Goal: Task Accomplishment & Management: Use online tool/utility

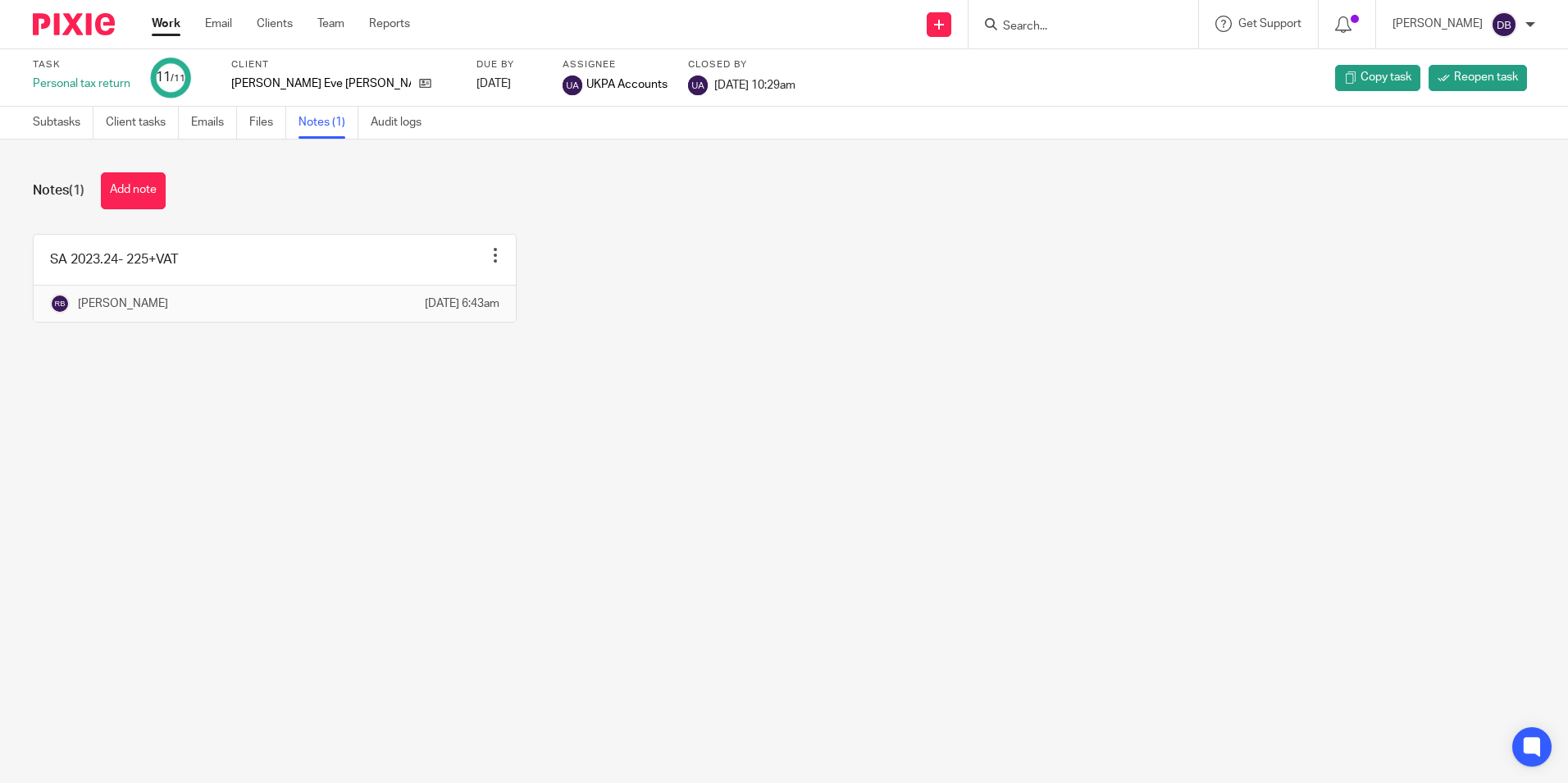
click at [1041, 20] on input "Search" at bounding box center [1074, 27] width 147 height 15
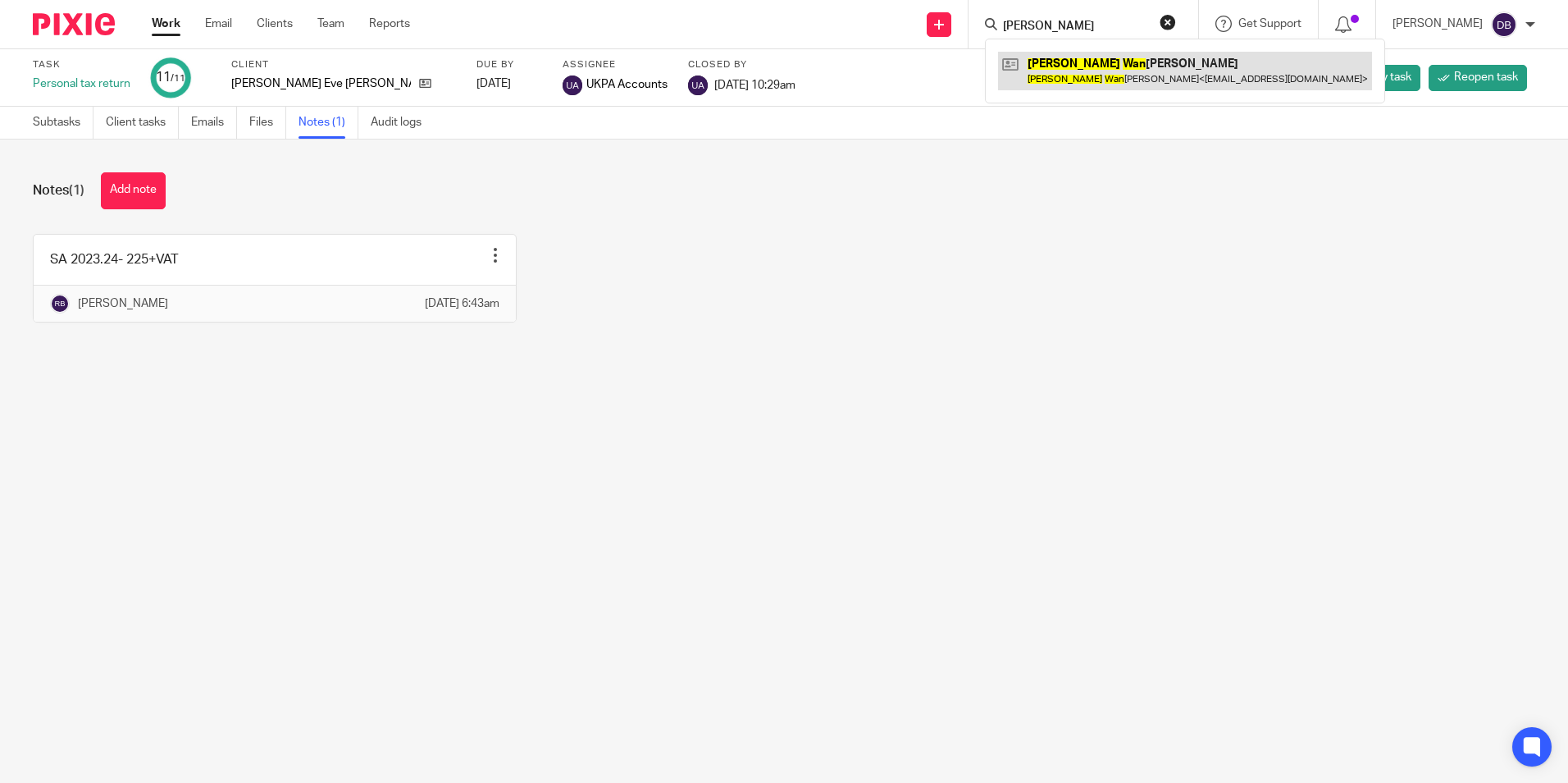
type input "hui wan"
click at [1087, 73] on link at bounding box center [1185, 70] width 373 height 38
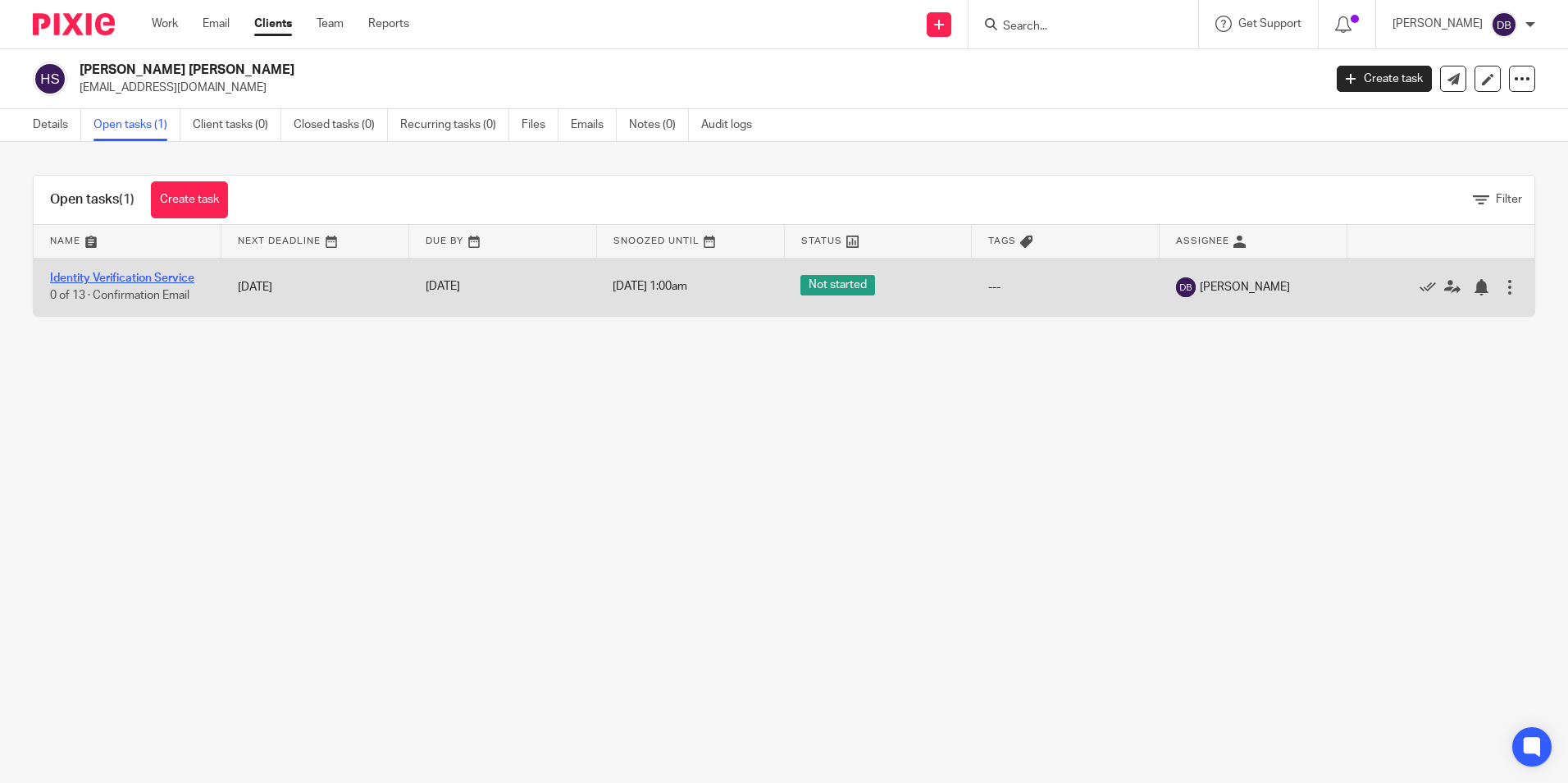
click at [127, 277] on link "Identity Verification Service" at bounding box center [123, 278] width 144 height 12
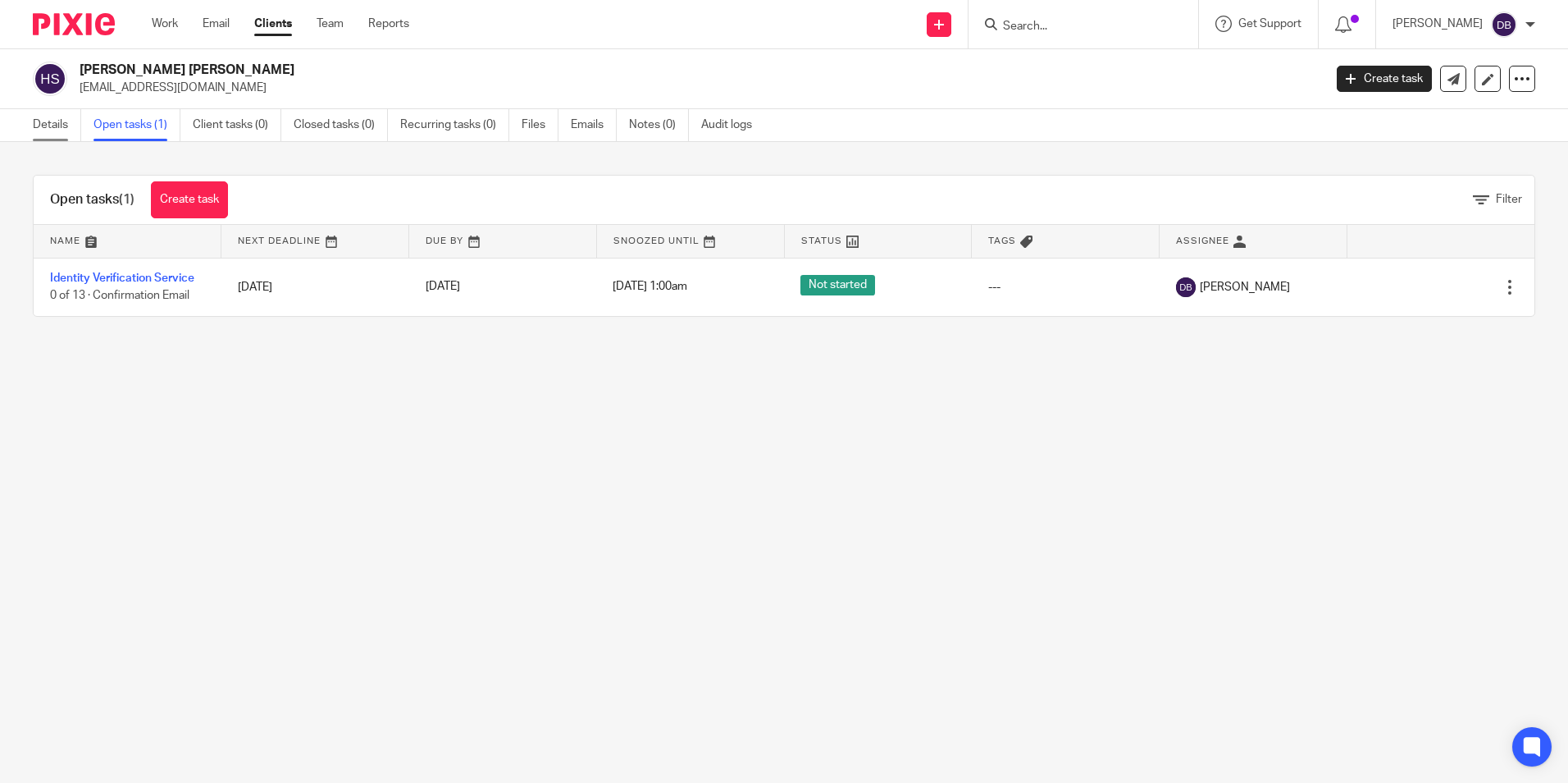
click at [35, 118] on link "Details" at bounding box center [56, 125] width 48 height 32
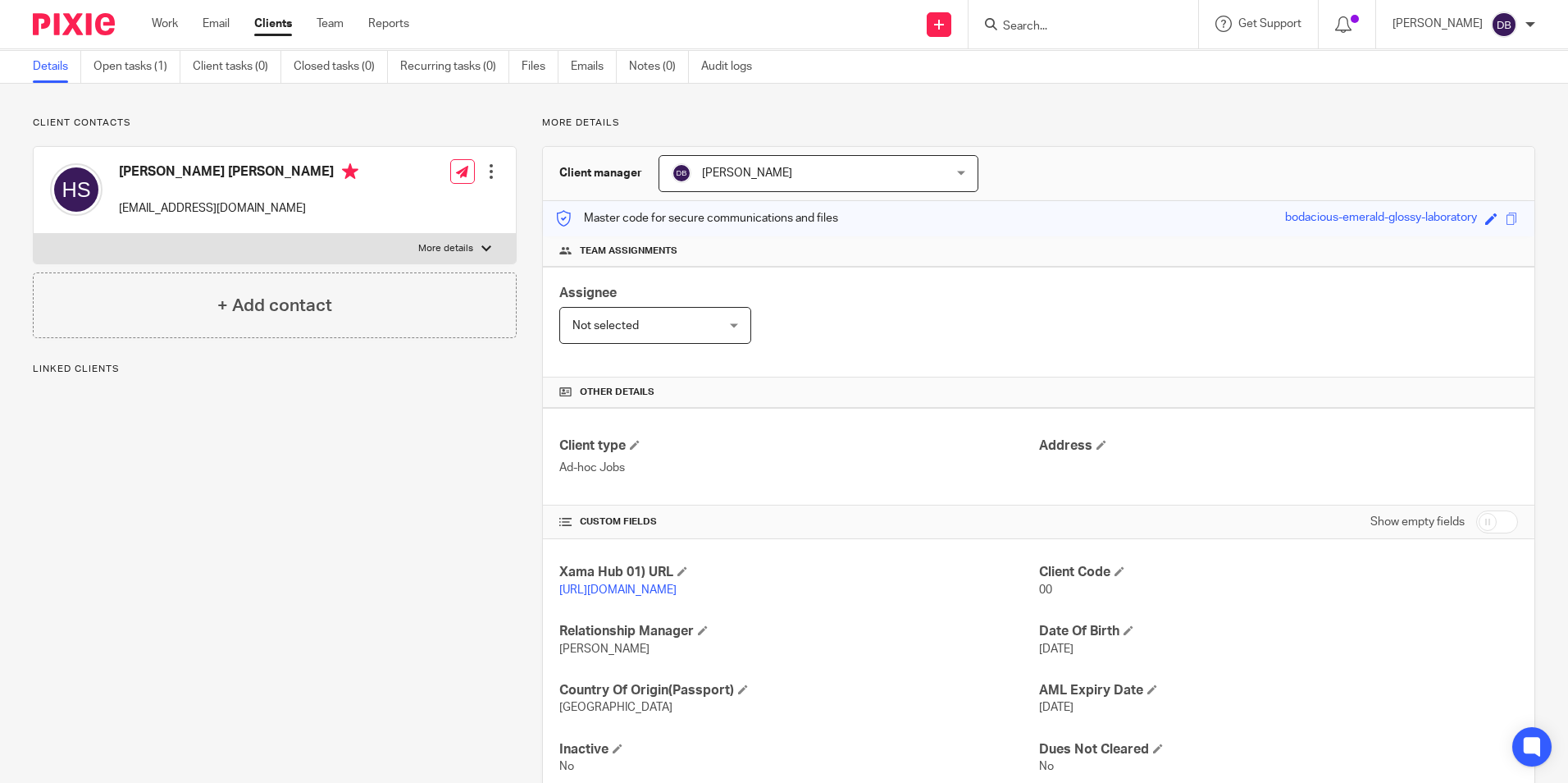
scroll to position [126, 0]
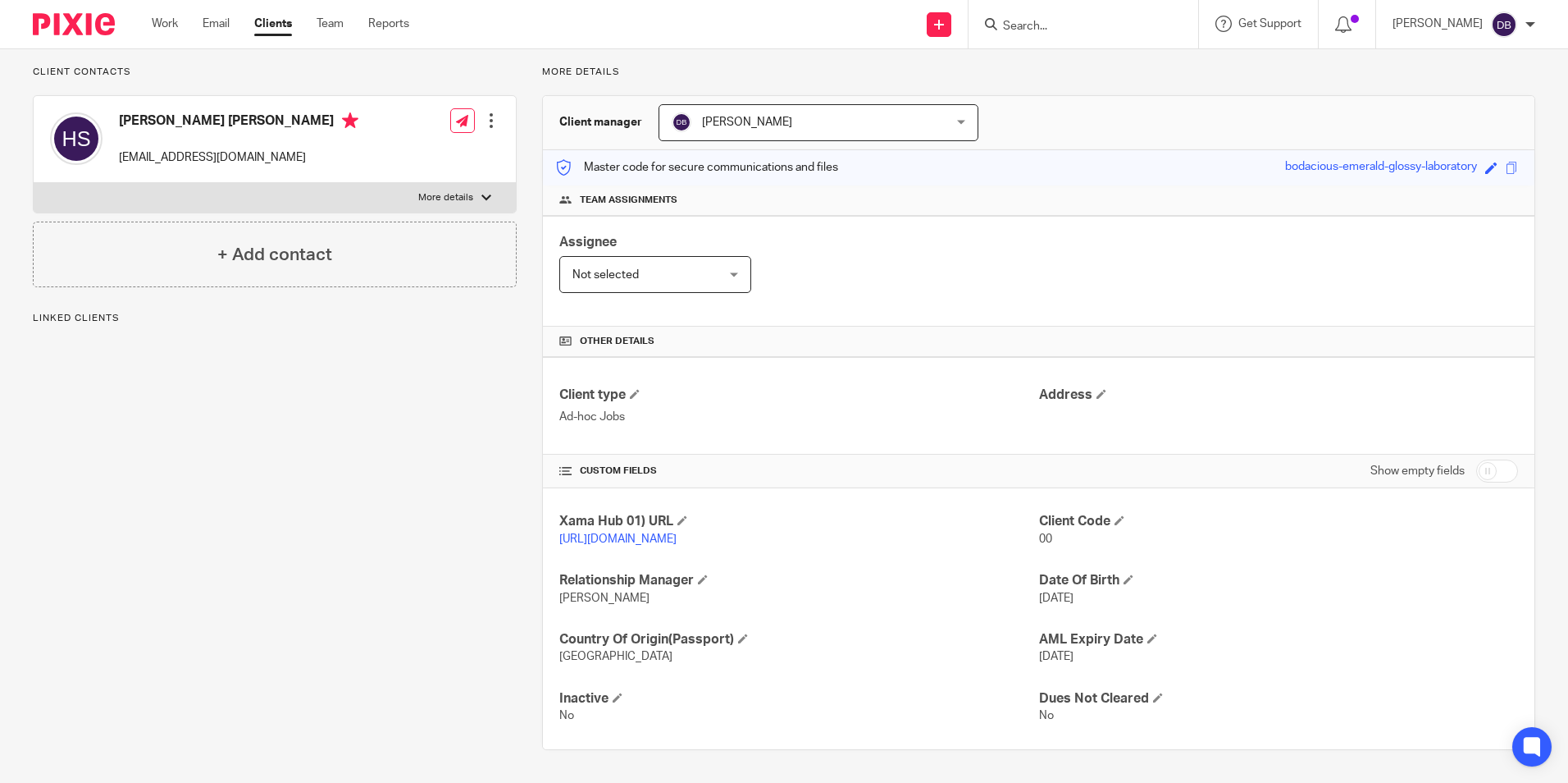
click at [326, 538] on div "Client contacts Hui Wan Ling Sylvia sylviahuiwl@gmail.com Edit contact Create c…" at bounding box center [261, 407] width 509 height 684
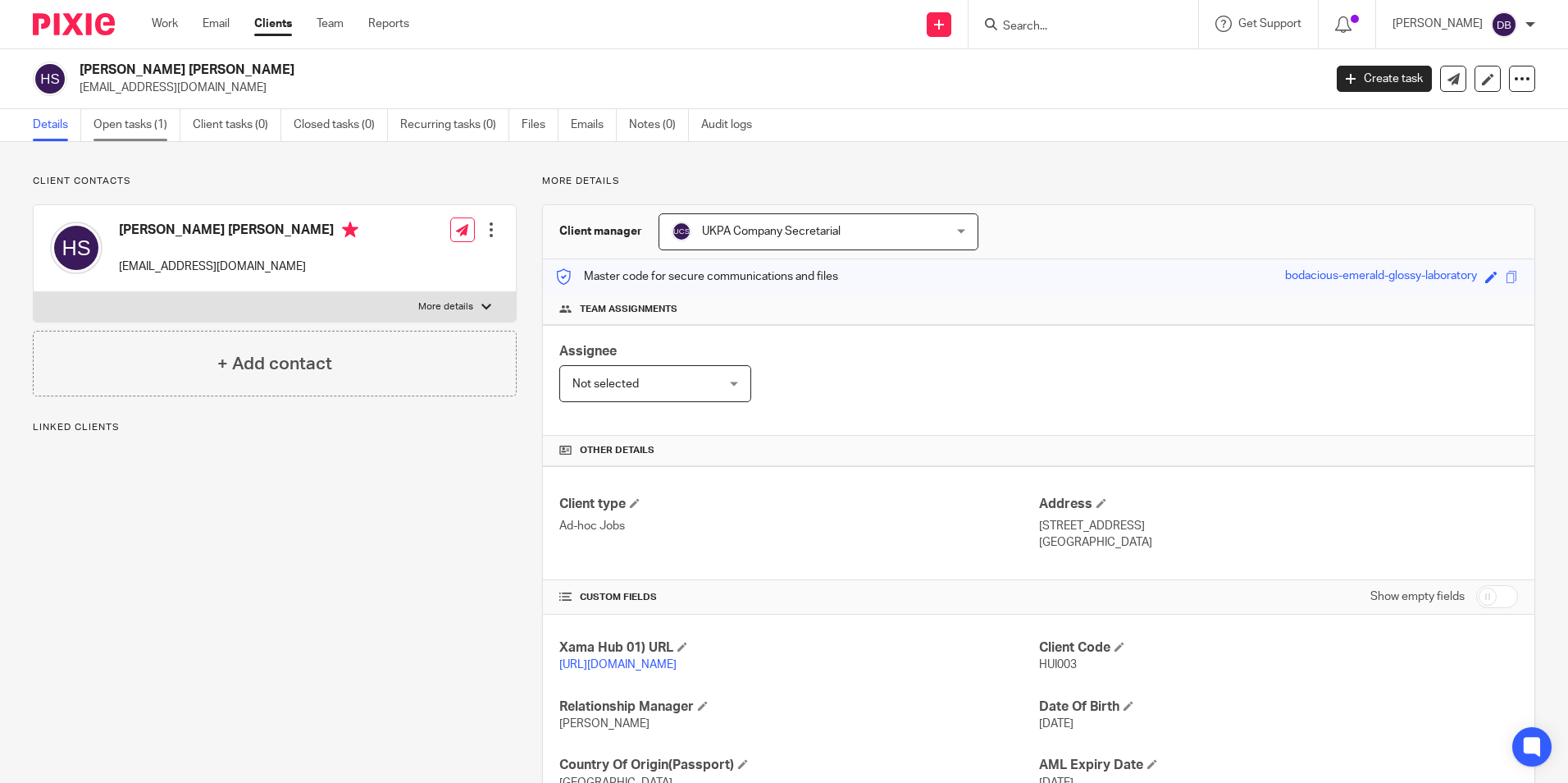
click at [131, 130] on link "Open tasks (1)" at bounding box center [137, 125] width 87 height 32
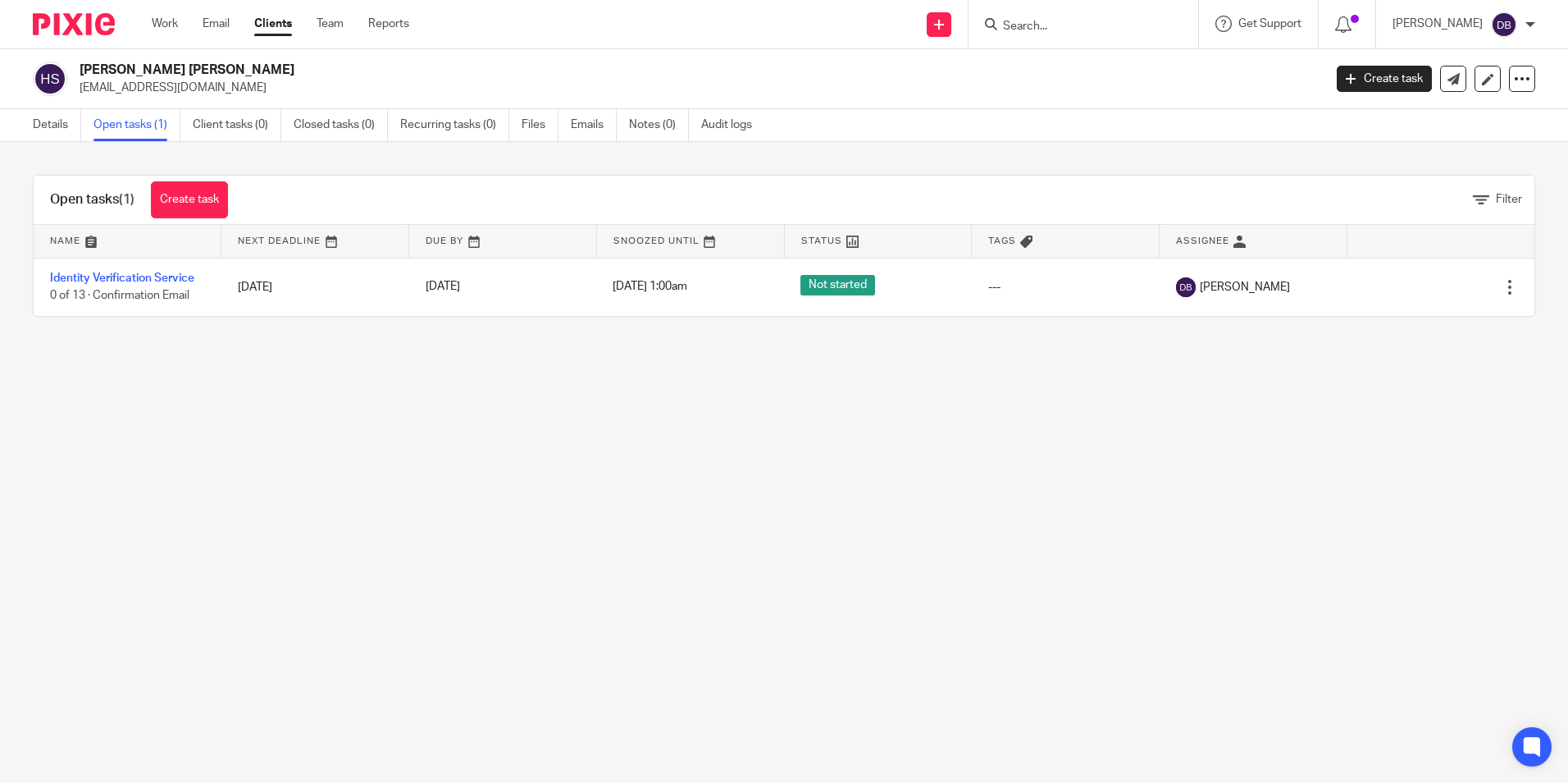
click at [102, 272] on td "Identity Verification Service 0 of 13 · Confirmation Email" at bounding box center [127, 287] width 188 height 58
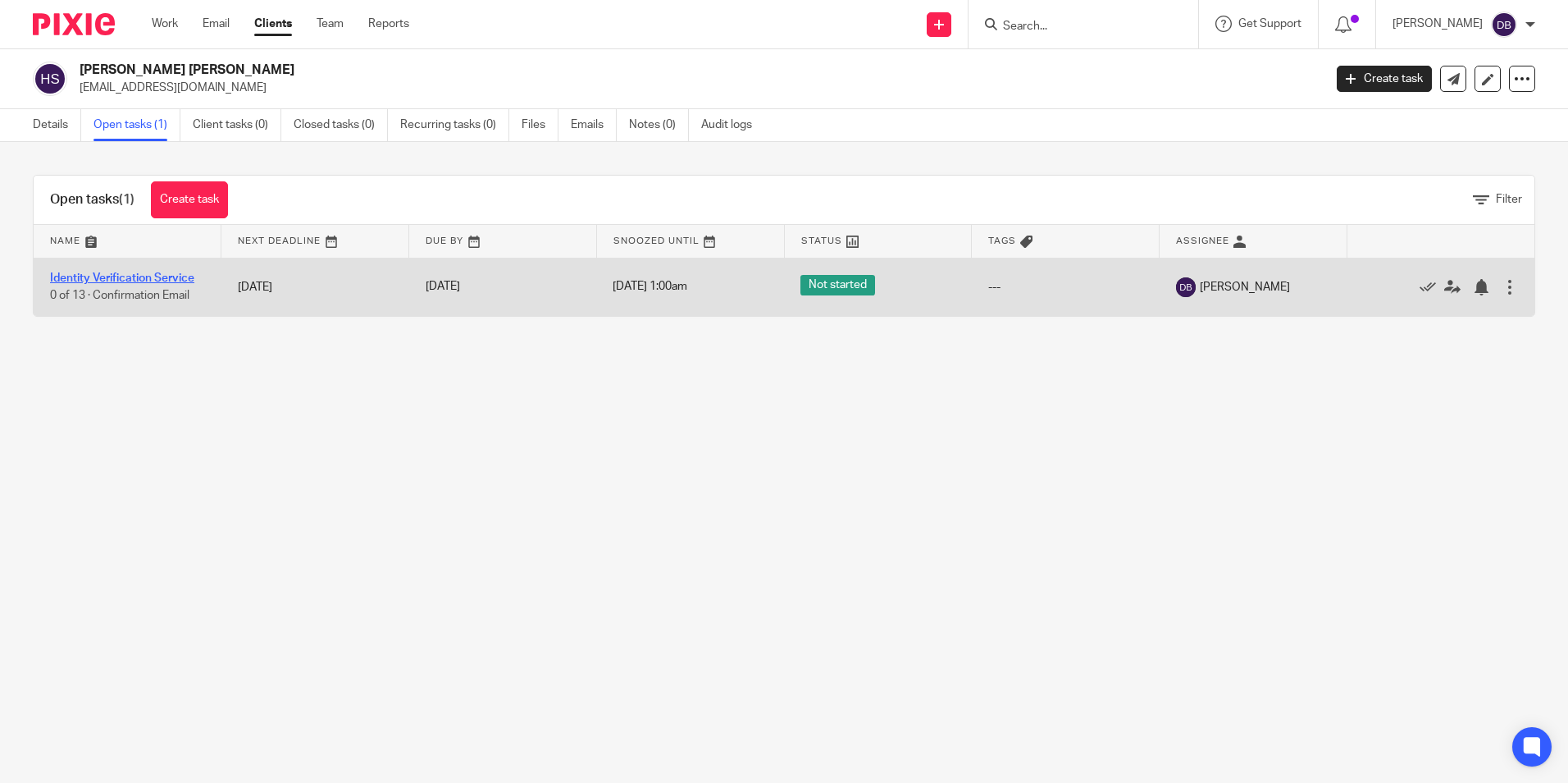
click at [104, 275] on link "Identity Verification Service" at bounding box center [123, 278] width 144 height 12
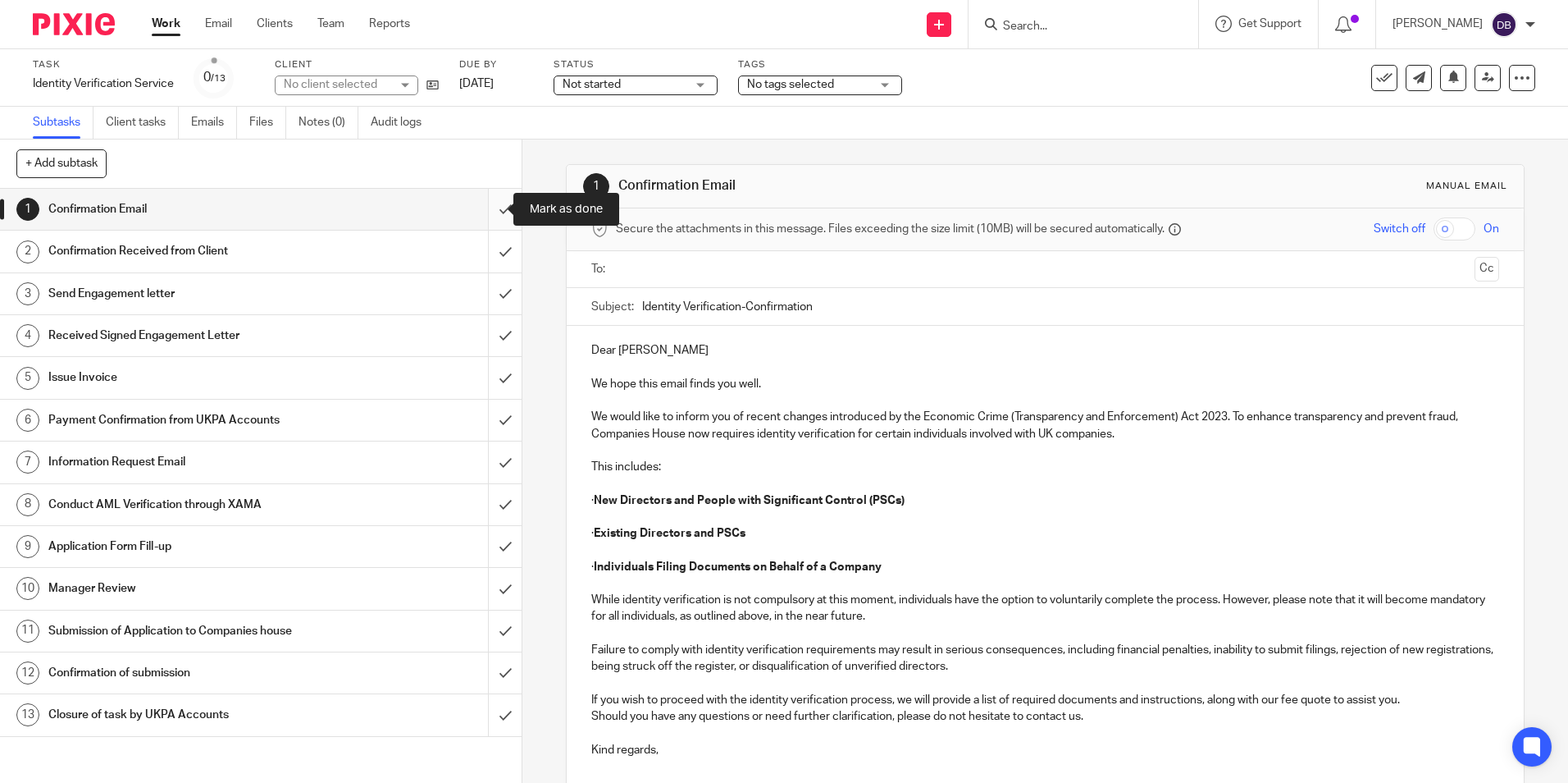
click at [491, 203] on input "submit" at bounding box center [261, 209] width 522 height 41
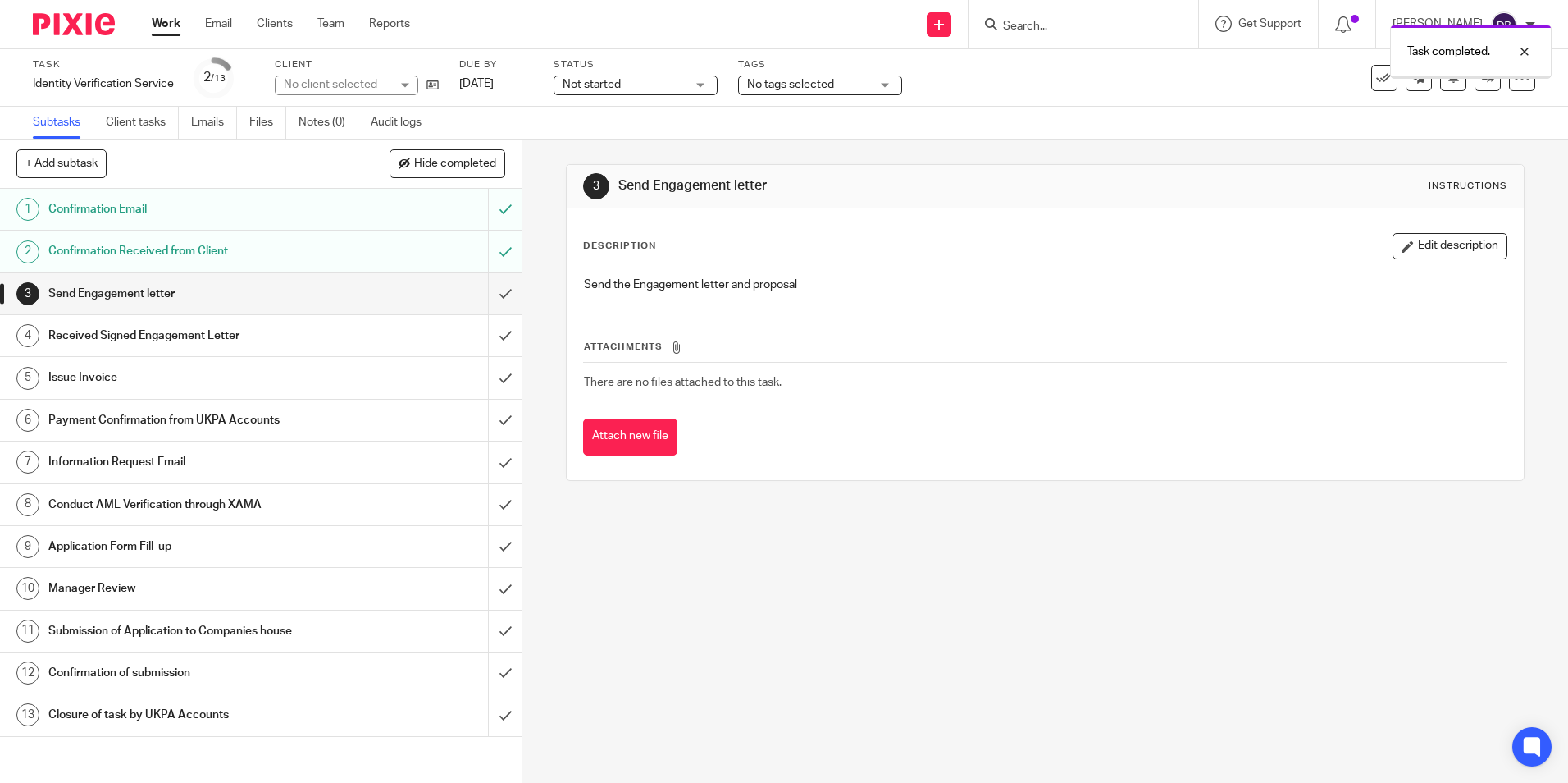
click at [320, 124] on link "Notes (0)" at bounding box center [328, 123] width 60 height 32
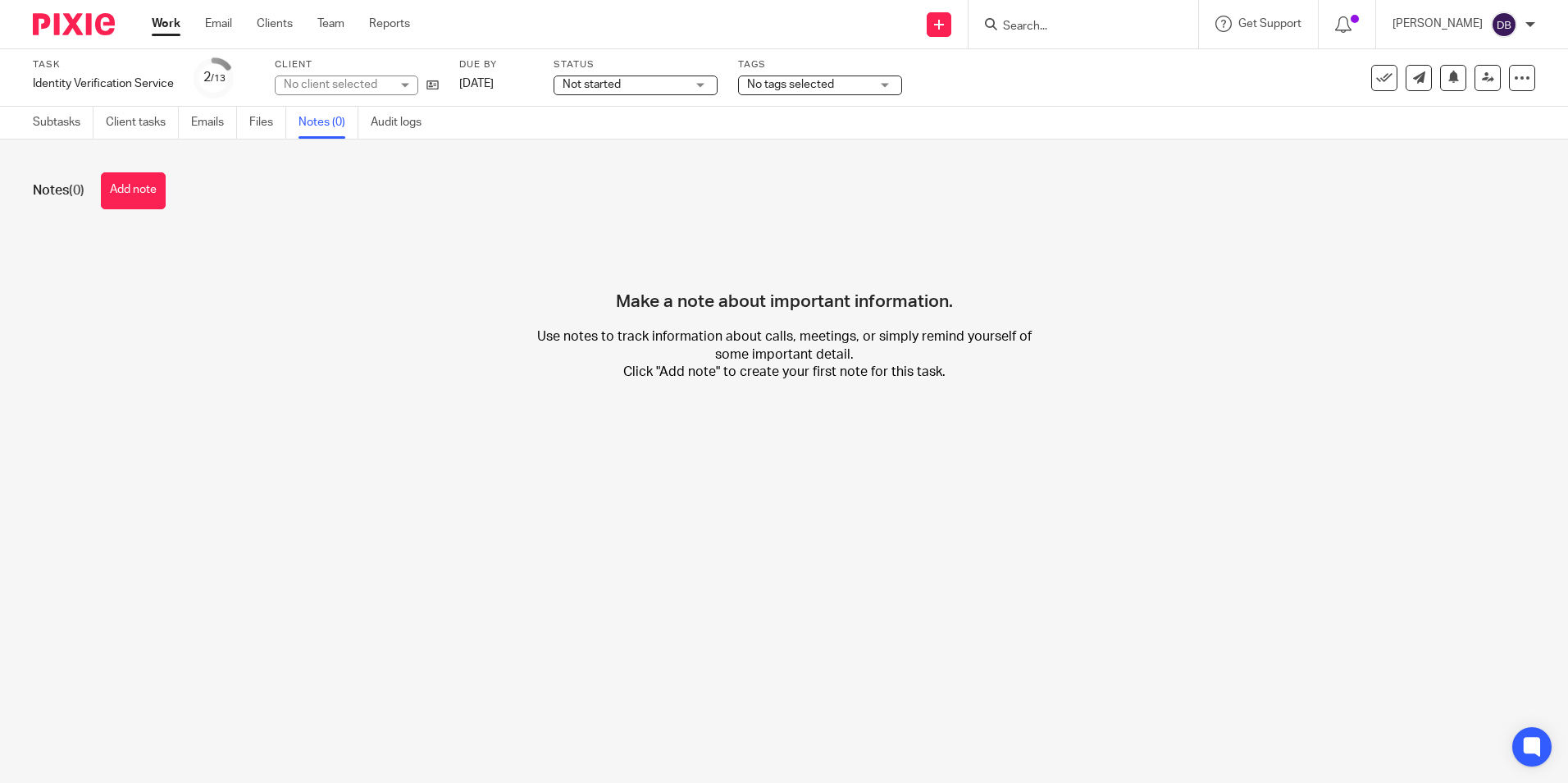
click at [150, 182] on button "Add note" at bounding box center [133, 190] width 65 height 37
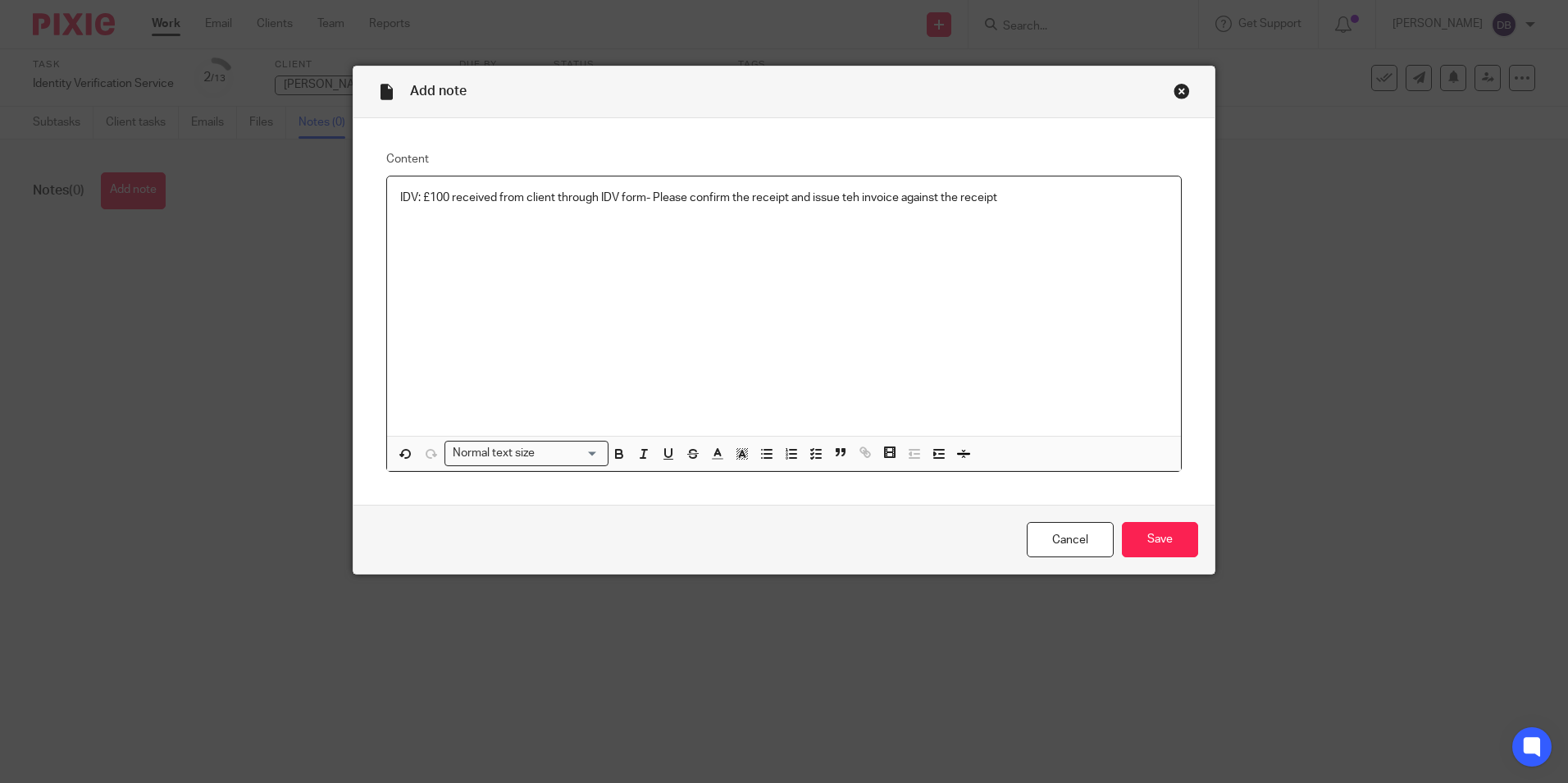
drag, startPoint x: 838, startPoint y: 186, endPoint x: 842, endPoint y: 194, distance: 8.9
click at [841, 191] on div "IDV: £100 received from client through IDV form- Please confirm the receipt and…" at bounding box center [784, 305] width 793 height 259
click at [842, 194] on p "IDV: £100 received from client through IDV form- Please confirm the receipt and…" at bounding box center [784, 198] width 768 height 17
click at [1162, 533] on input "Save" at bounding box center [1159, 540] width 76 height 36
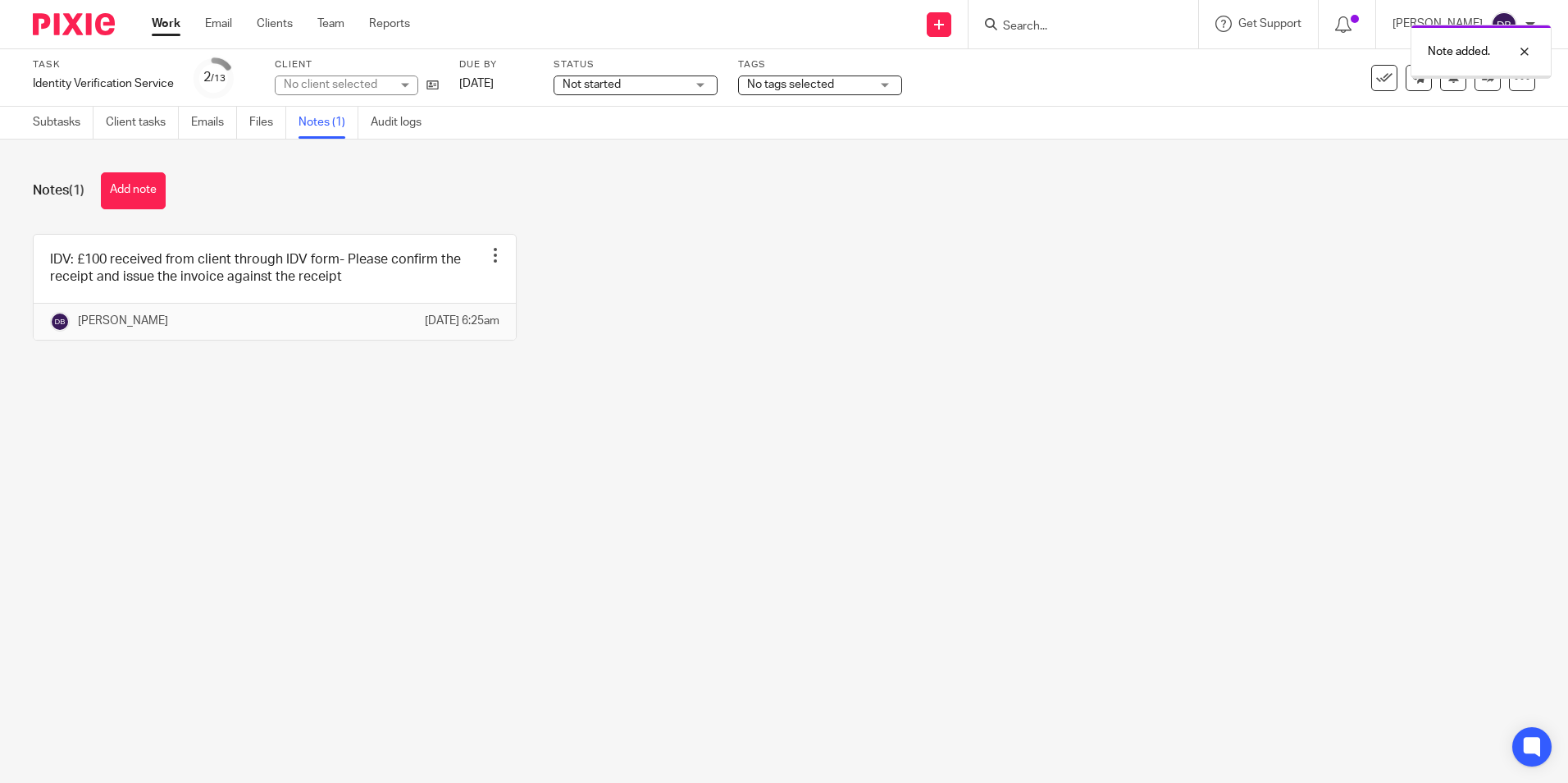
click at [373, 438] on main "Task Identity Verification Service Save Identity Verification Service 2 /13 Cli…" at bounding box center [784, 392] width 1568 height 783
click at [1524, 84] on div "Task Identity Verification Service Save Identity Verification Service 2 /13 Cli…" at bounding box center [784, 78] width 1568 height 57
click at [1509, 86] on div at bounding box center [1522, 78] width 27 height 27
click at [1124, 214] on div "Notes (1) Add note IDV: £100 received from client through IDV form- Please conf…" at bounding box center [784, 268] width 1568 height 258
click at [1522, 51] on div at bounding box center [1512, 51] width 44 height 20
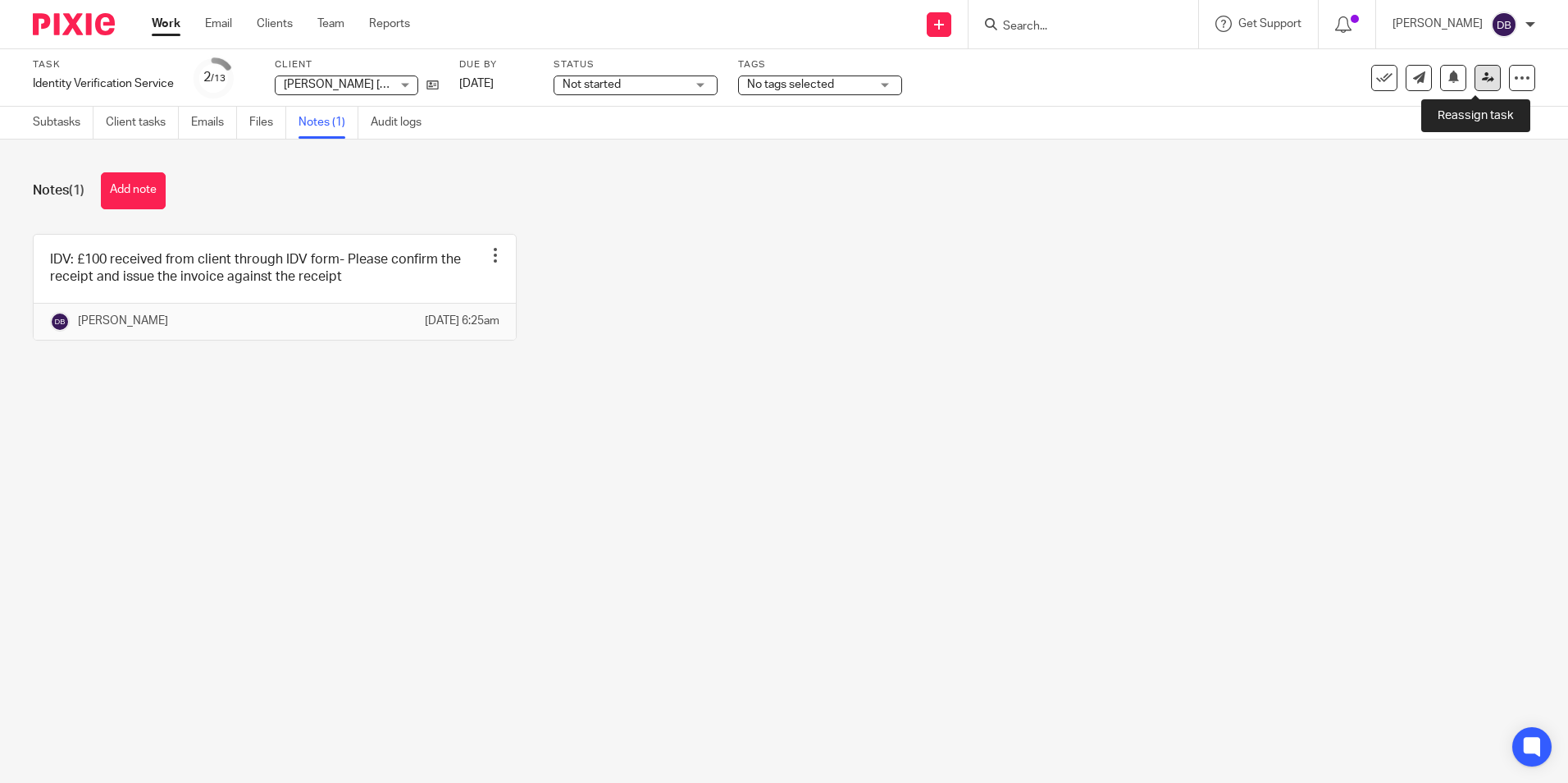
click at [1474, 84] on link at bounding box center [1487, 78] width 27 height 27
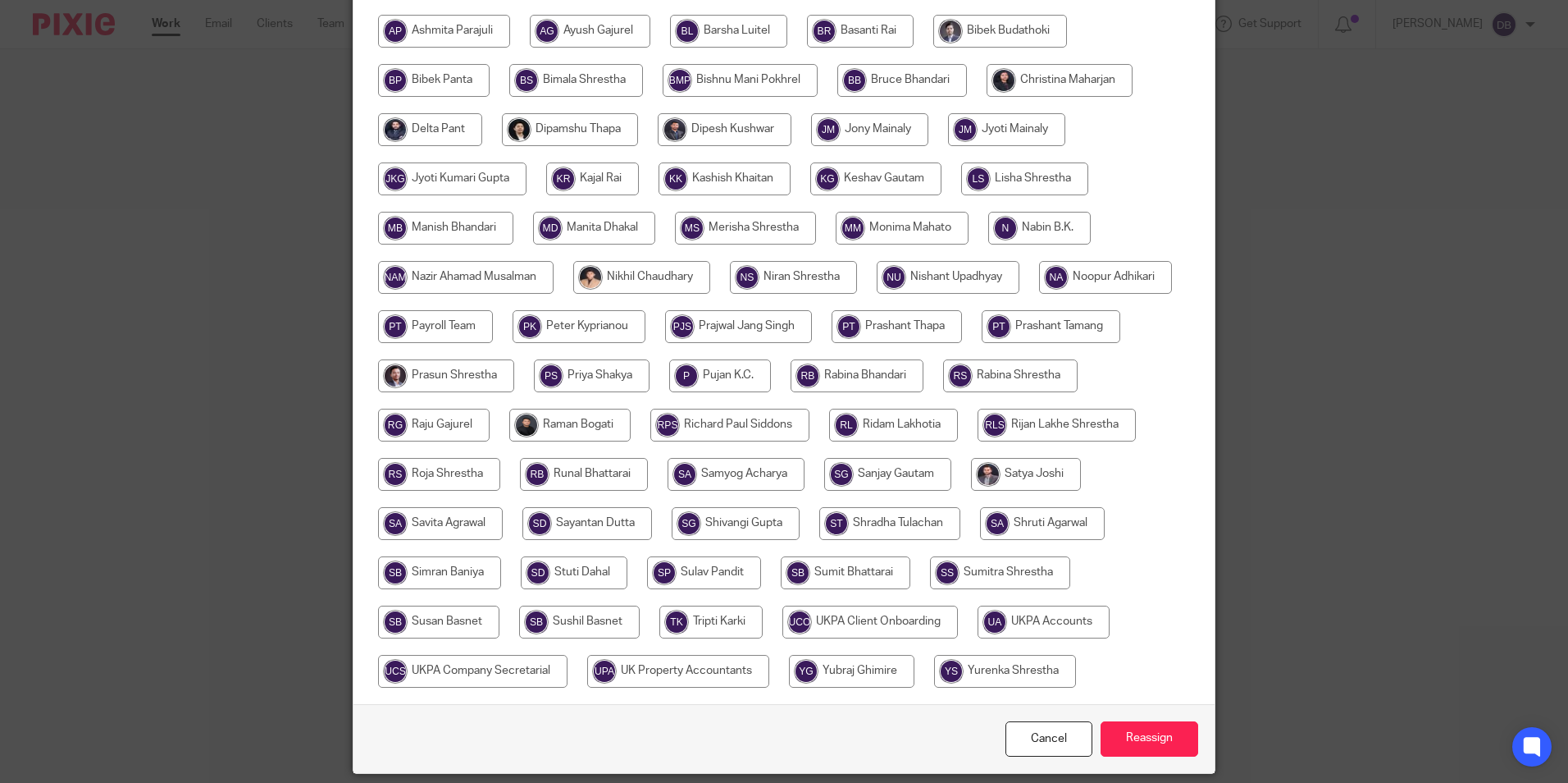
scroll to position [410, 0]
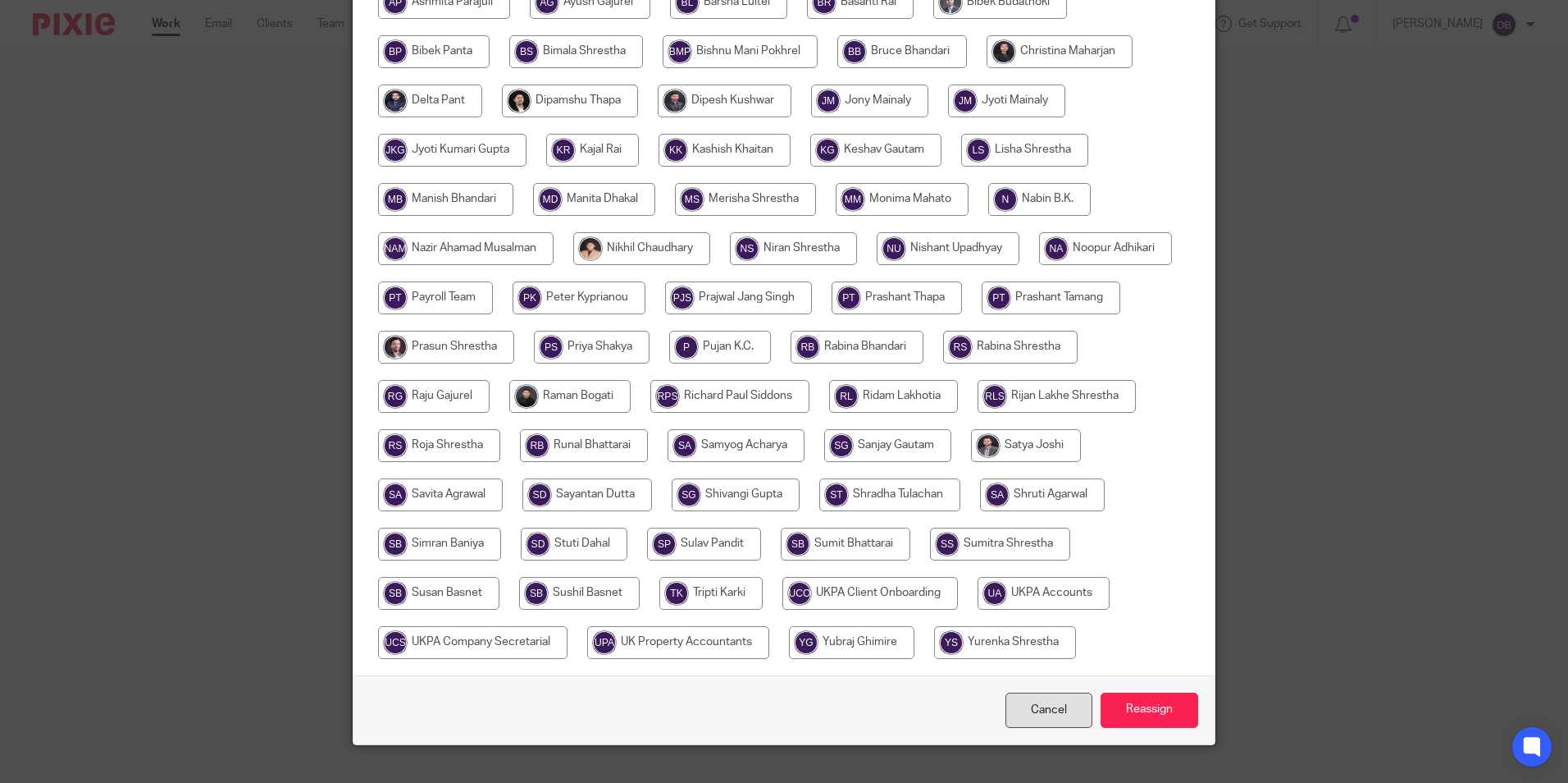
drag, startPoint x: 420, startPoint y: 641, endPoint x: 1062, endPoint y: 769, distance: 654.6
click at [977, 610] on input "radio" at bounding box center [1043, 592] width 132 height 33
radio input "true"
click at [1134, 728] on input "Reassign" at bounding box center [1149, 710] width 98 height 36
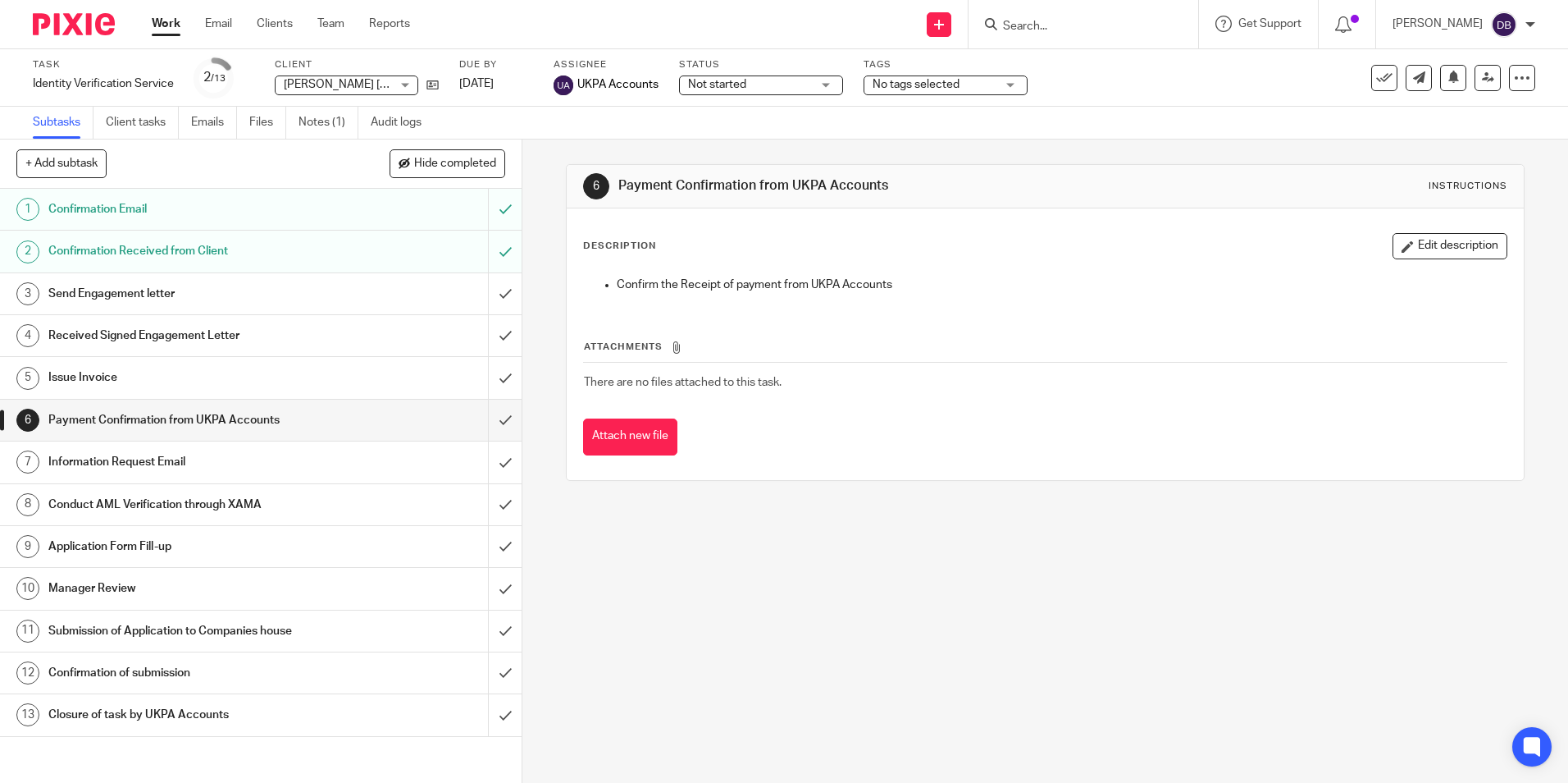
click at [166, 24] on link "Work" at bounding box center [166, 24] width 29 height 17
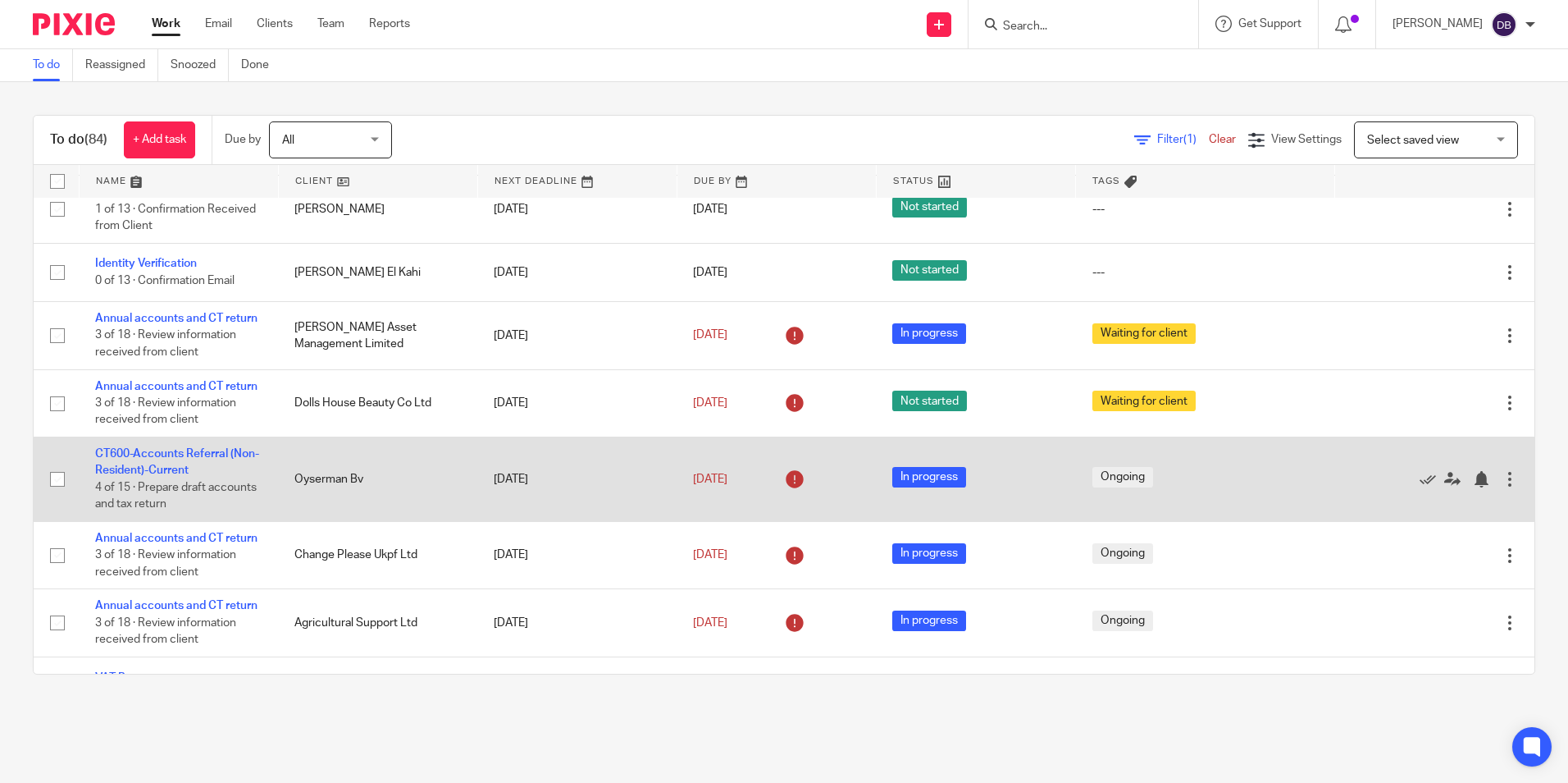
scroll to position [492, 0]
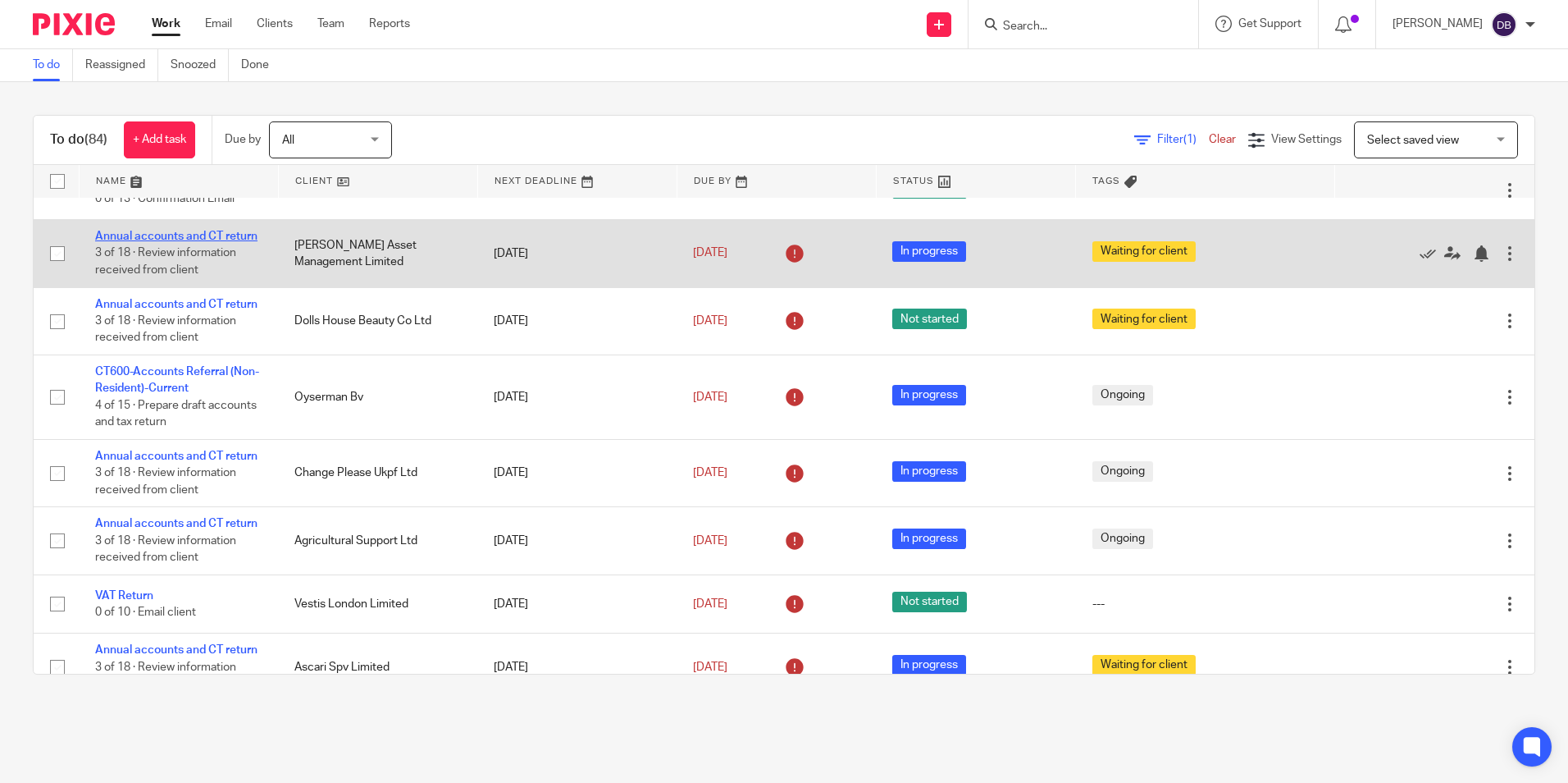
click at [168, 242] on link "Annual accounts and CT return" at bounding box center [176, 236] width 162 height 12
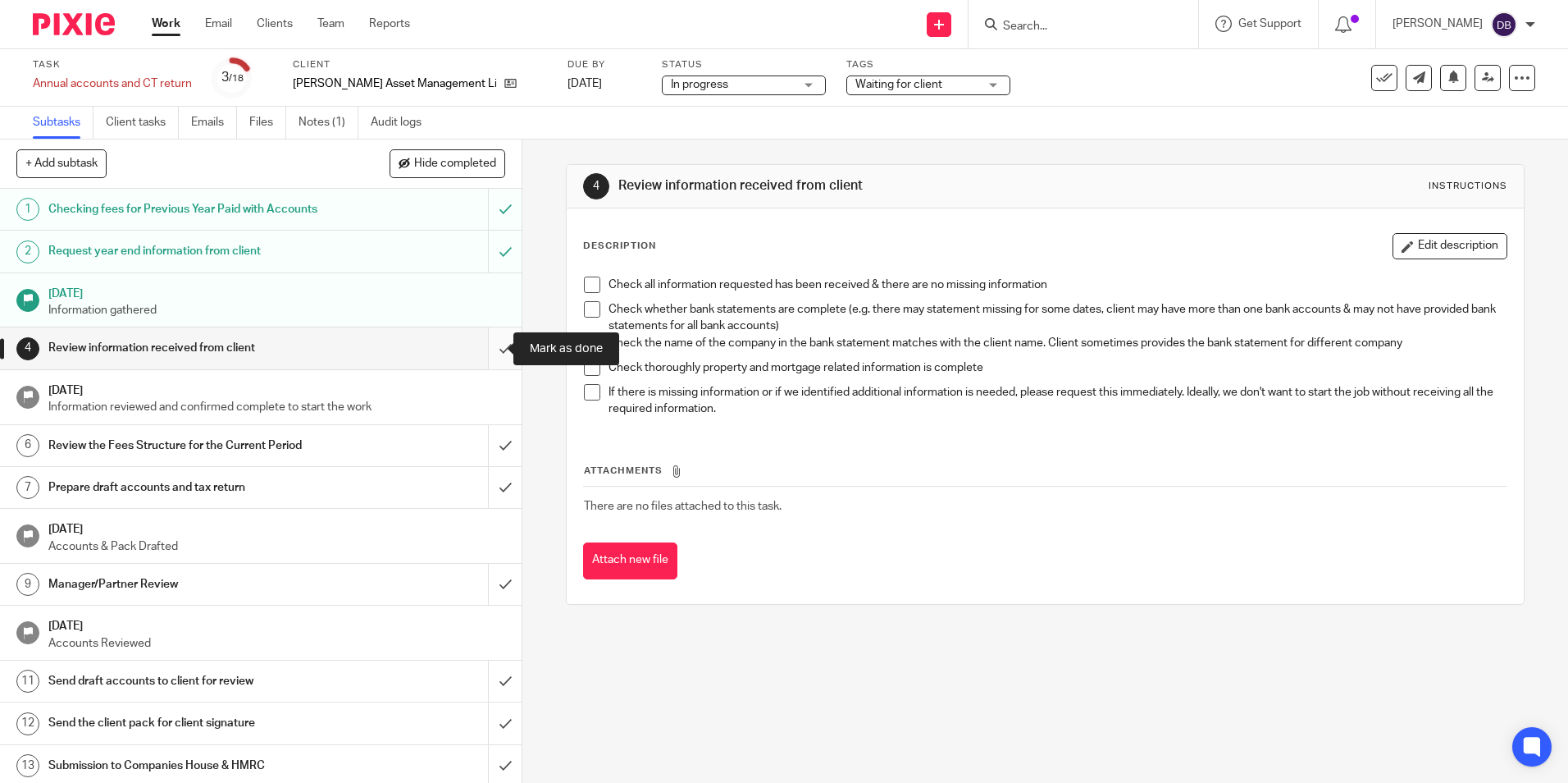
click at [480, 342] on input "submit" at bounding box center [261, 347] width 522 height 41
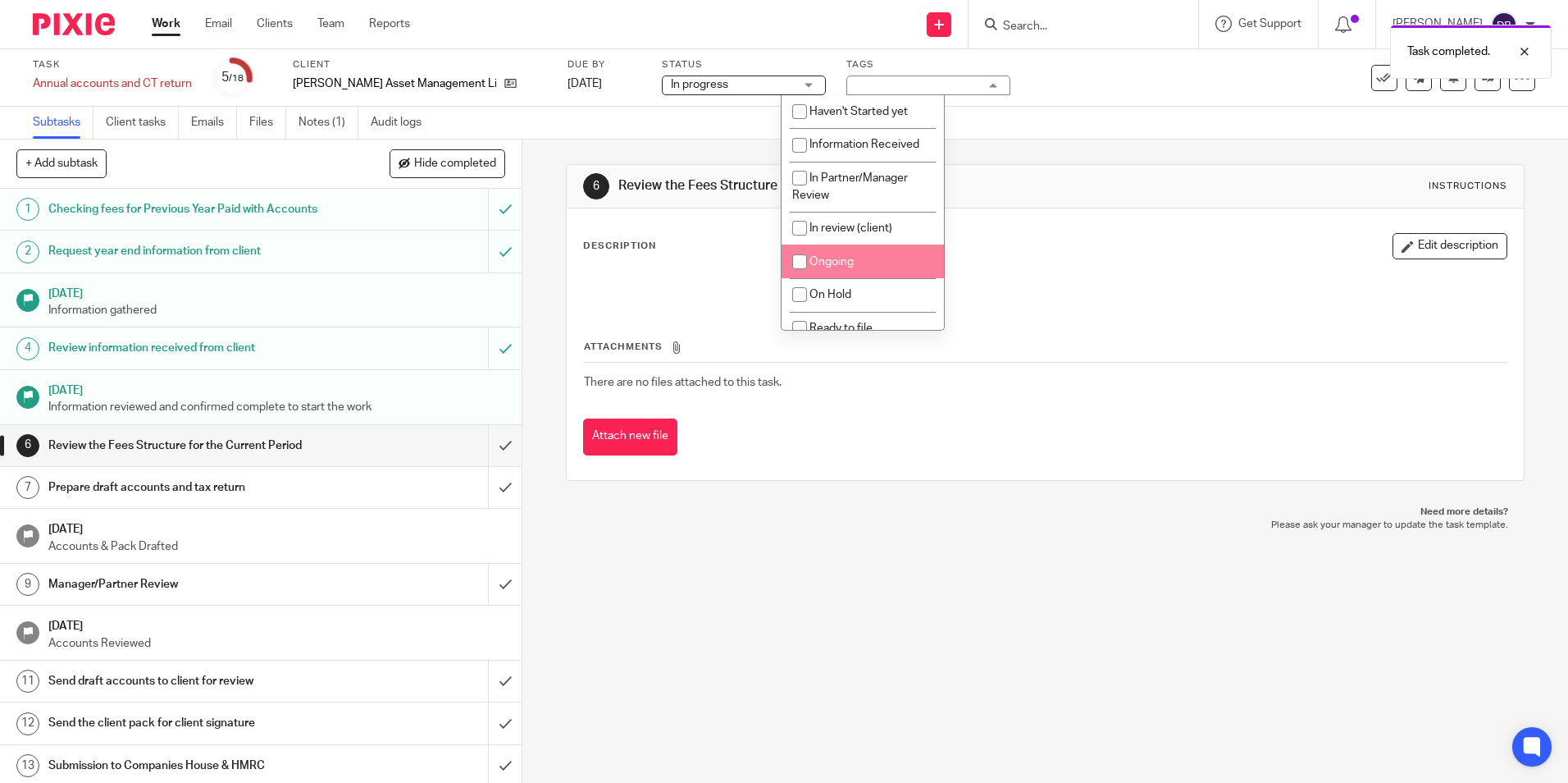
click at [825, 271] on li "Ongoing" at bounding box center [863, 261] width 162 height 34
checkbox input "true"
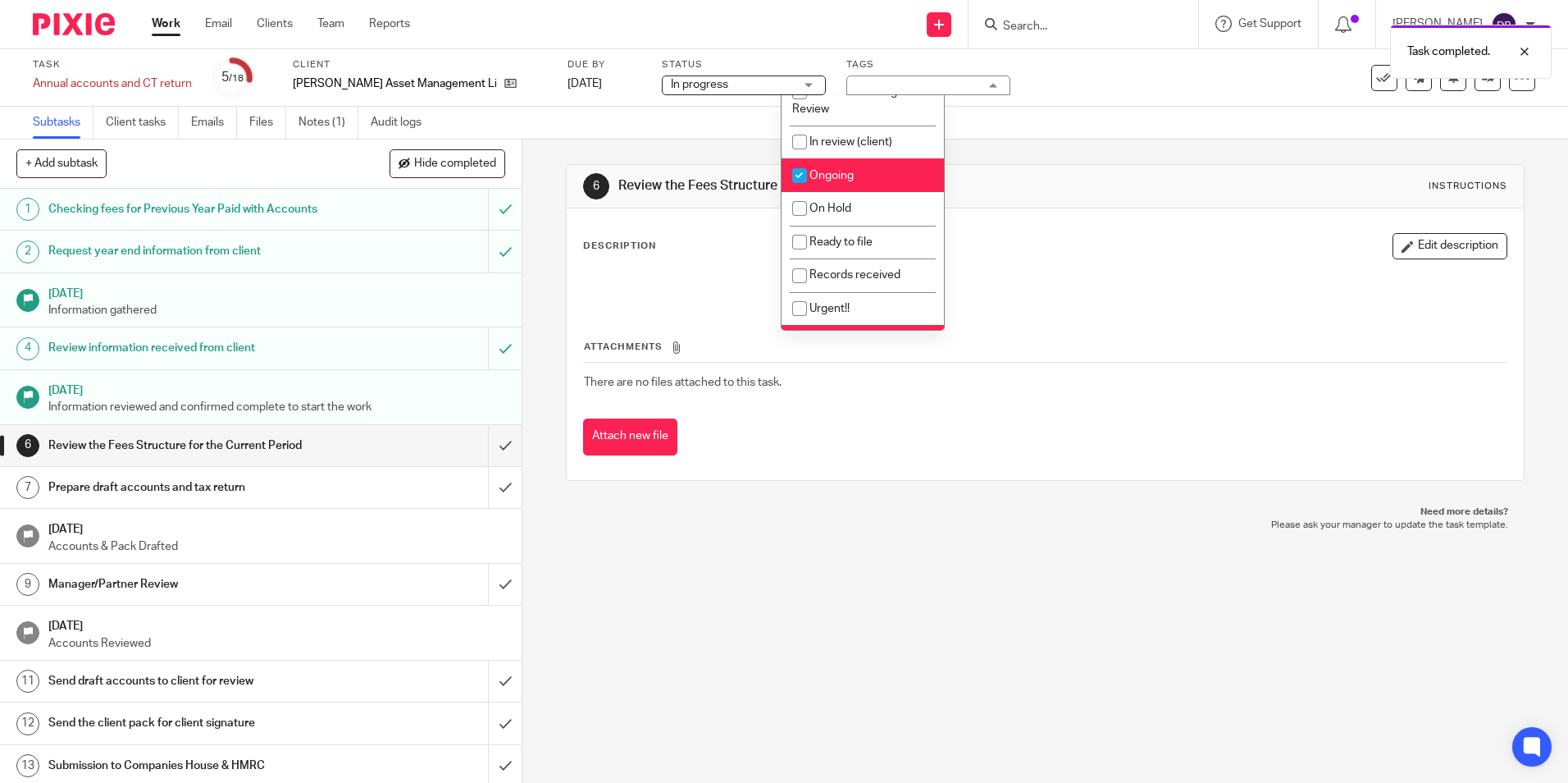
scroll to position [164, 0]
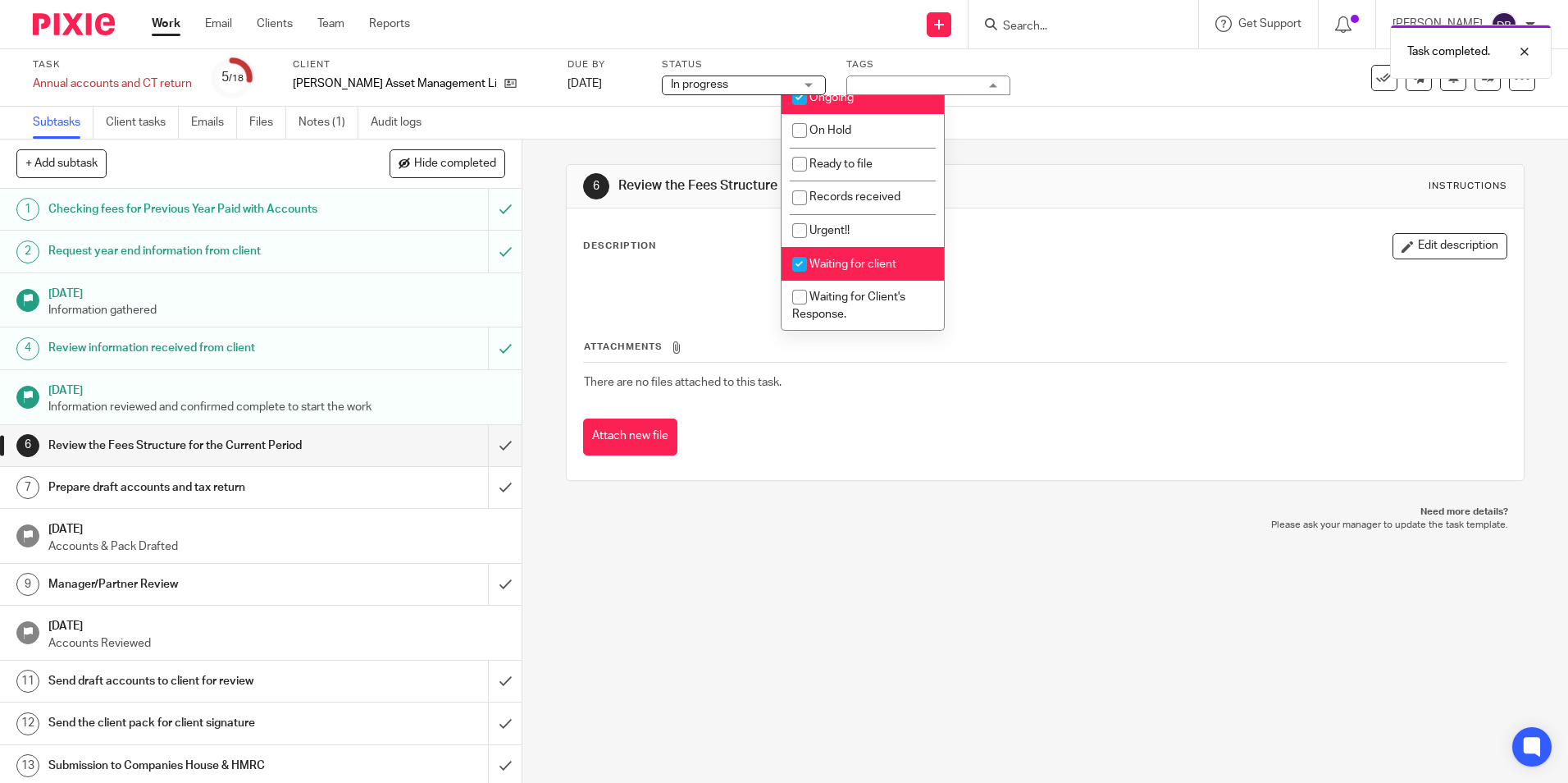
click at [820, 262] on span "Waiting for client" at bounding box center [853, 264] width 87 height 12
checkbox input "false"
click at [1063, 193] on h1 "Review the Fees Structure for the Current Period" at bounding box center [849, 185] width 461 height 17
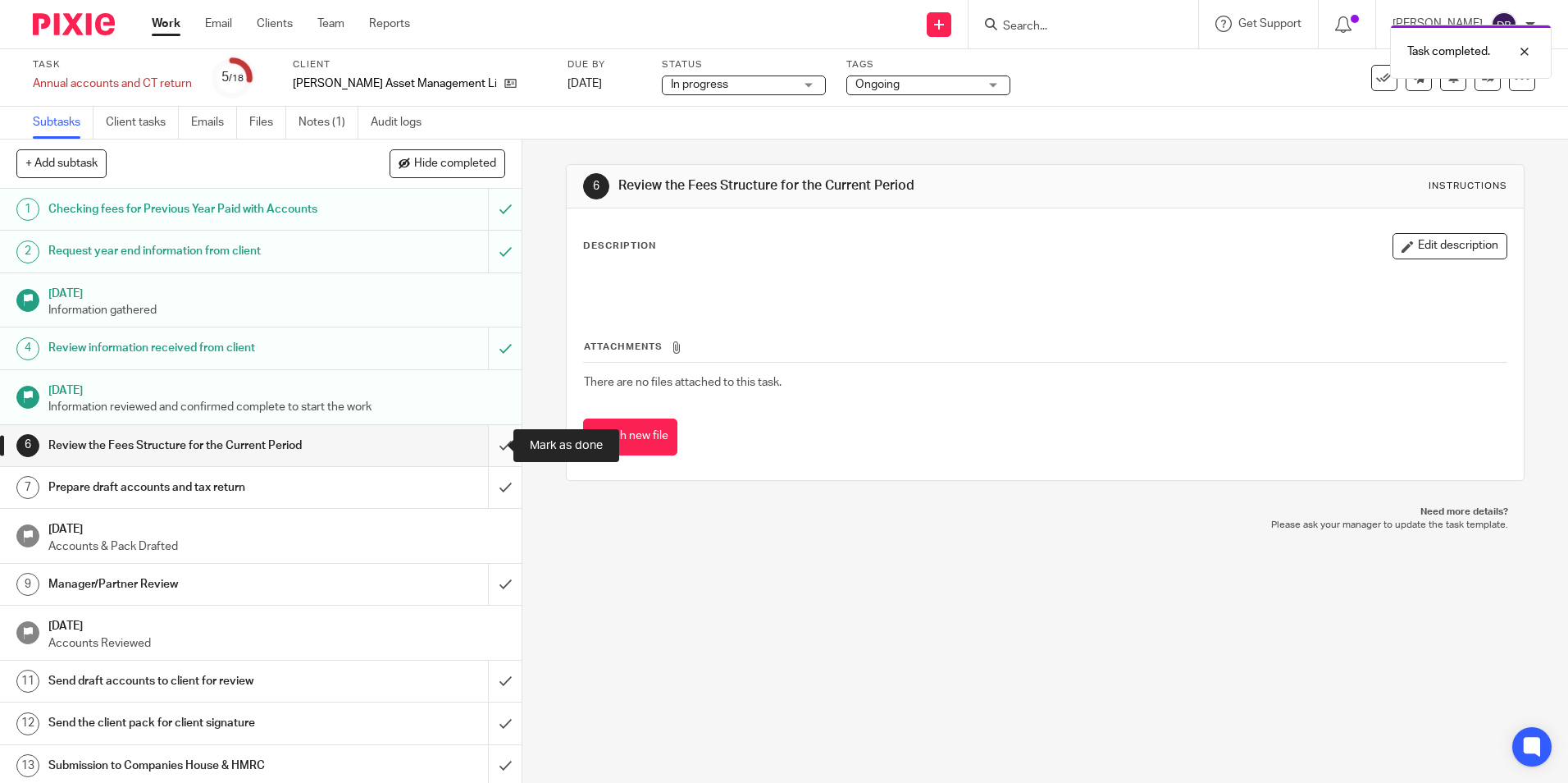
click at [481, 439] on input "submit" at bounding box center [261, 445] width 522 height 41
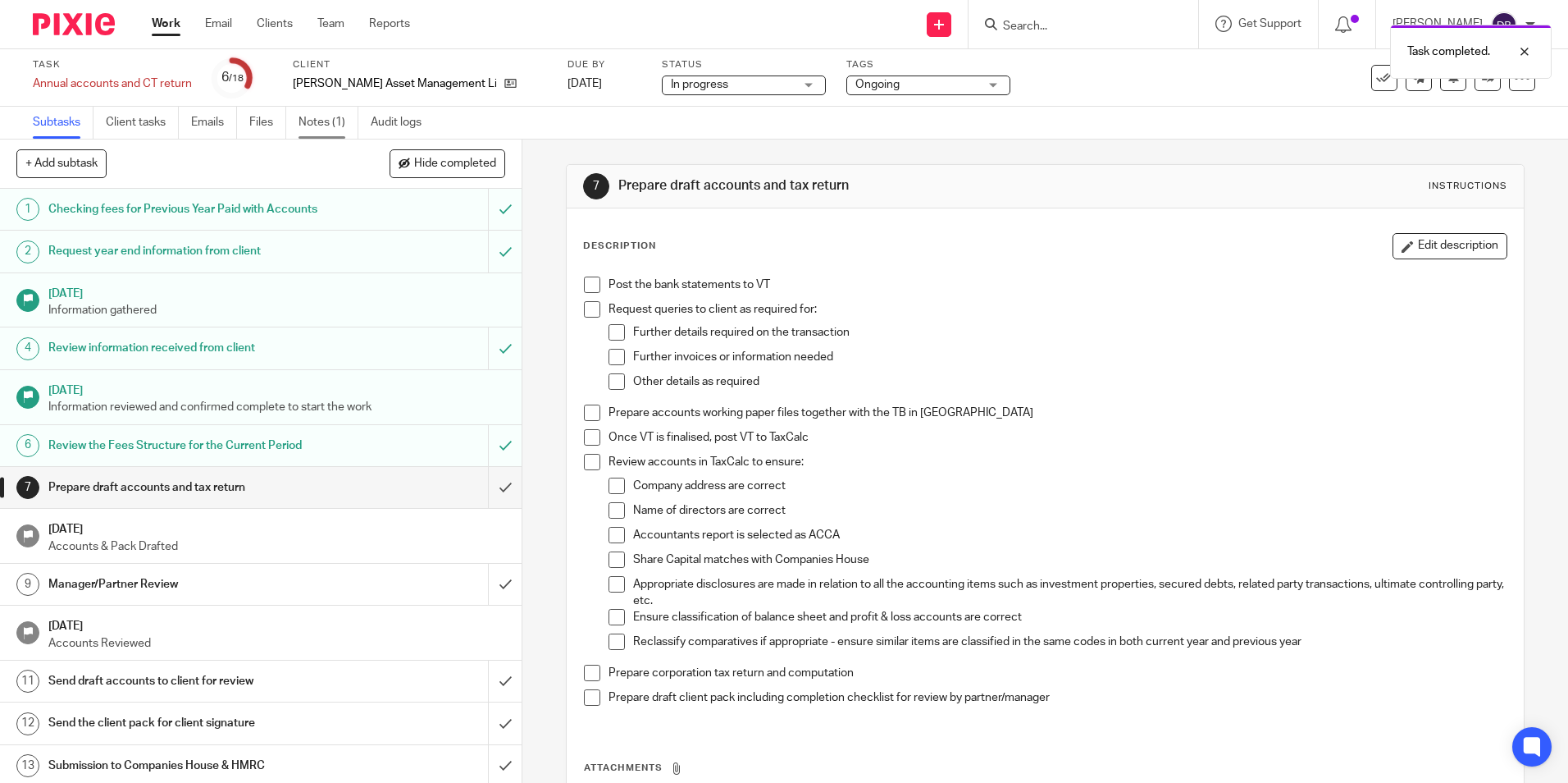
click at [334, 127] on link "Notes (1)" at bounding box center [328, 123] width 60 height 32
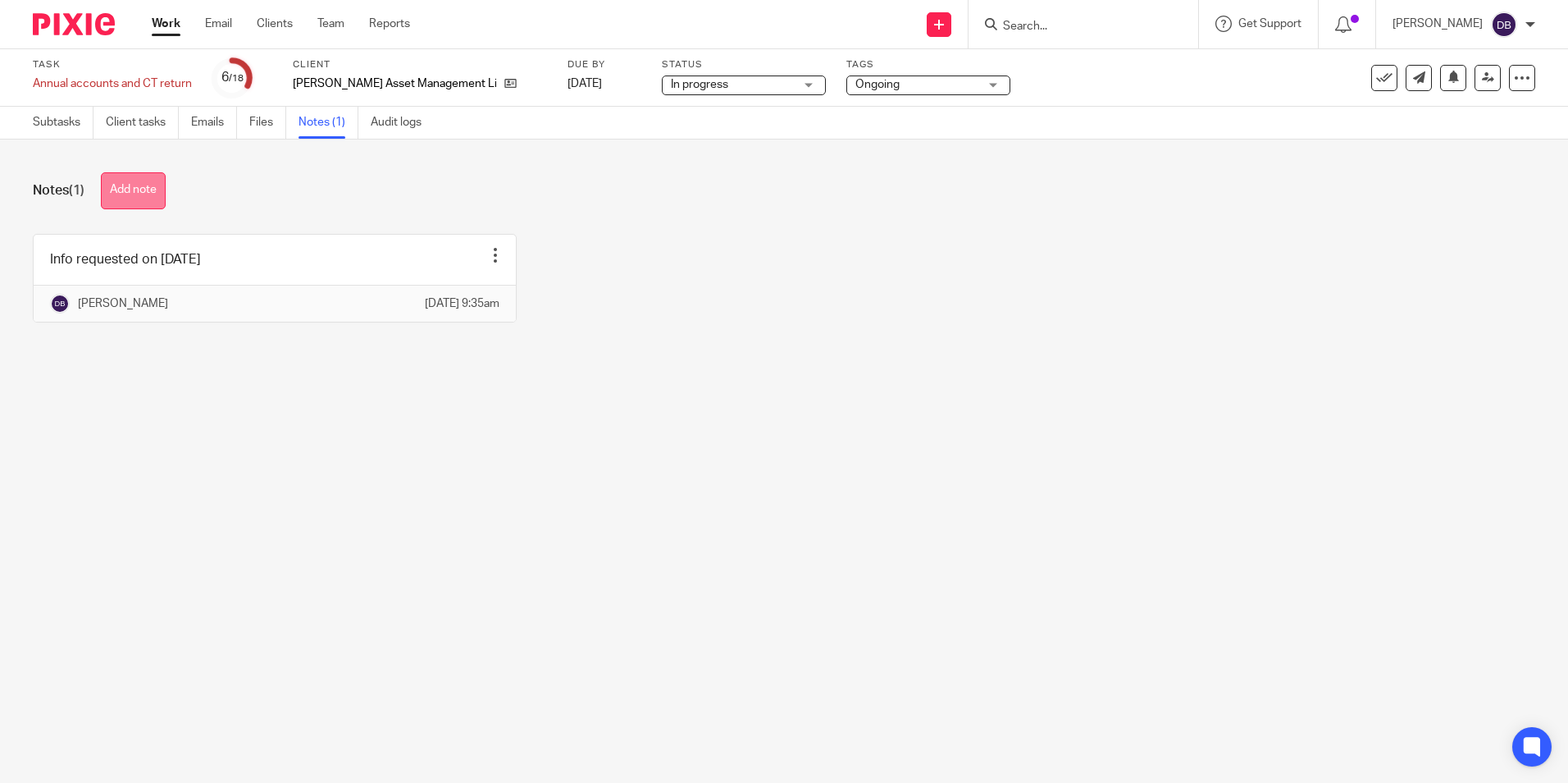
click at [153, 200] on button "Add note" at bounding box center [133, 190] width 65 height 37
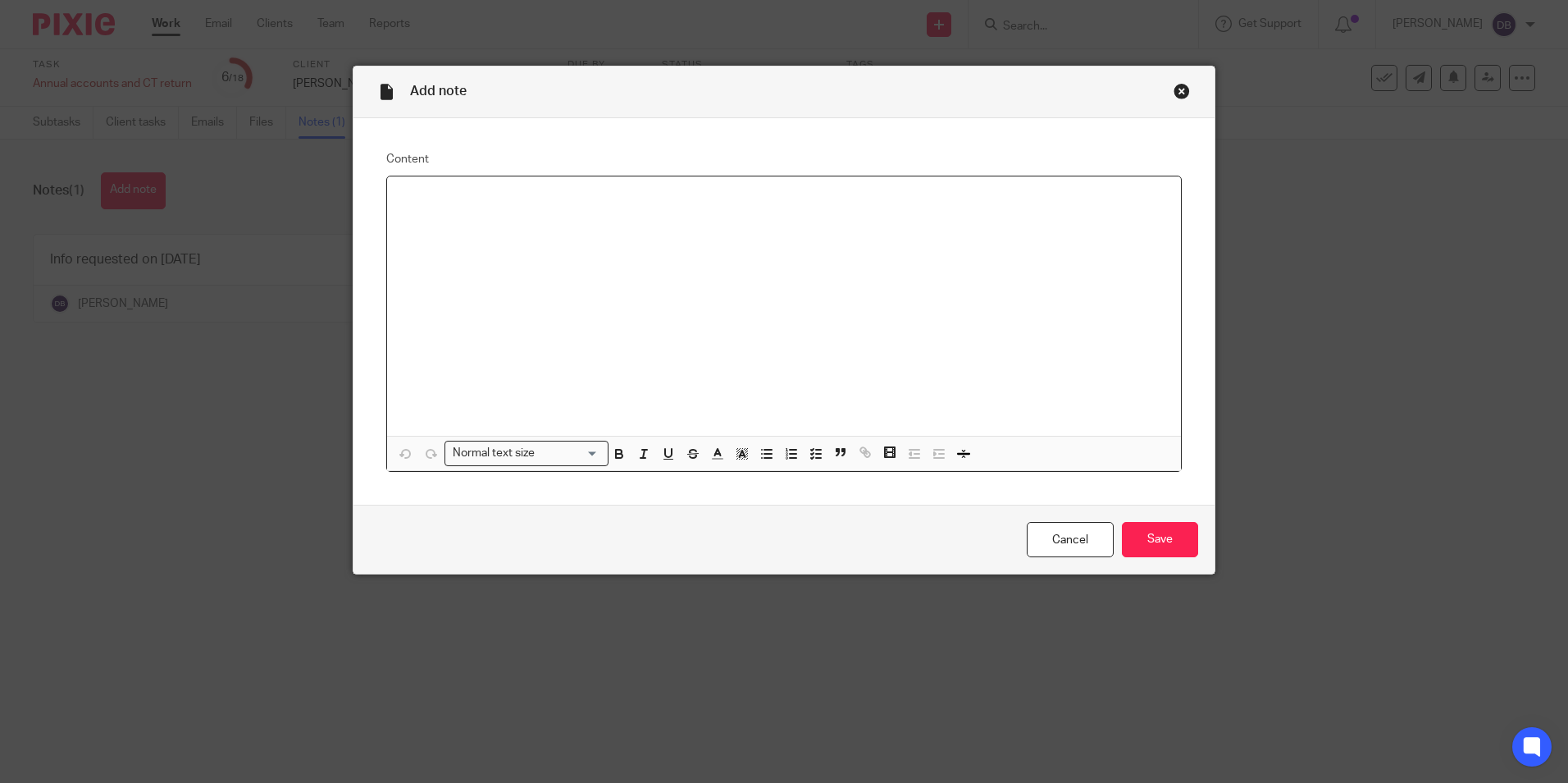
click at [1173, 95] on div "Close this dialog window" at bounding box center [1181, 91] width 17 height 17
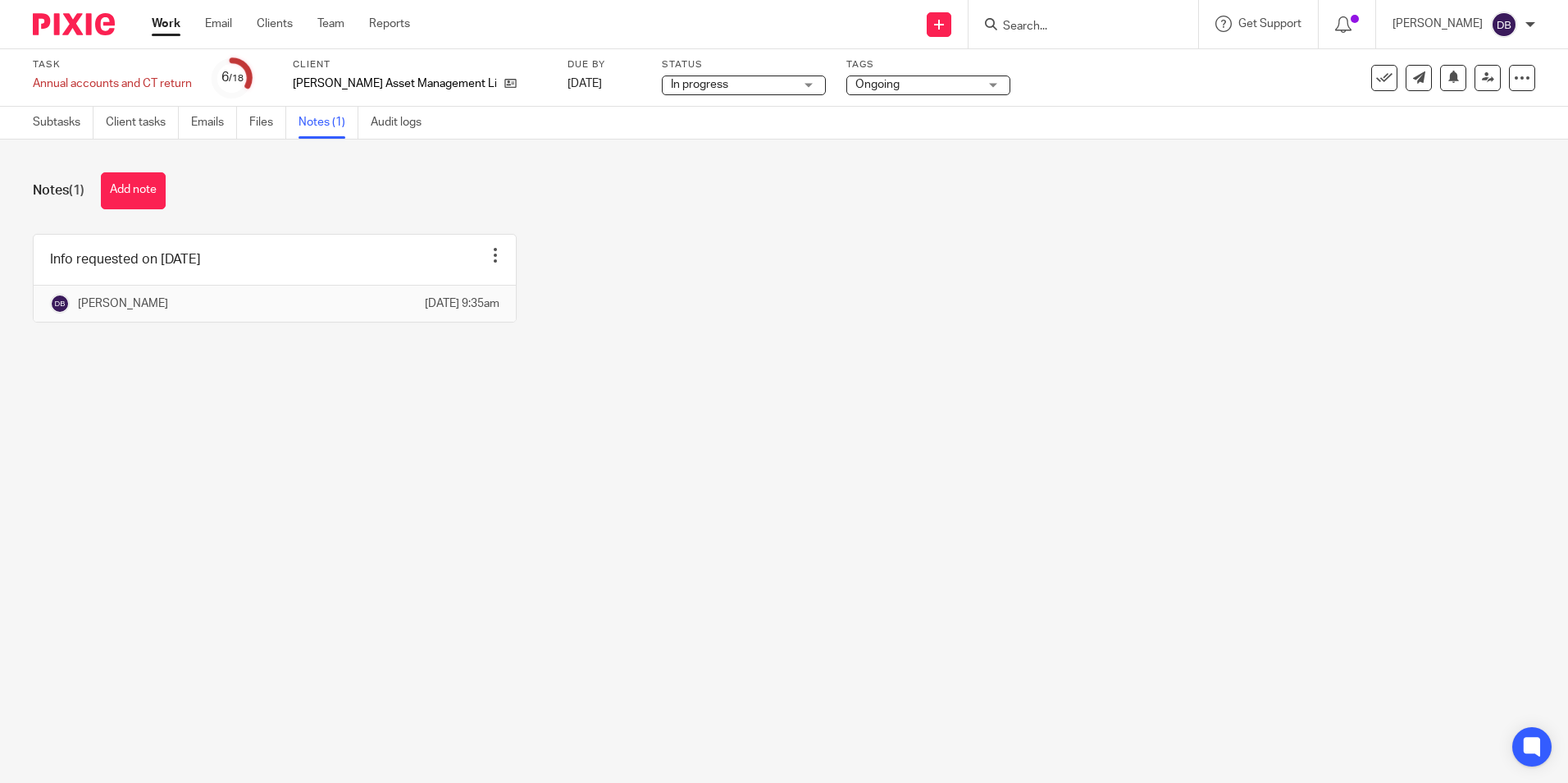
click at [447, 529] on main "Task Annual accounts and CT return Save Annual accounts and CT return 6 /18 Cli…" at bounding box center [784, 392] width 1568 height 783
click at [69, 129] on link "Subtasks" at bounding box center [62, 123] width 60 height 32
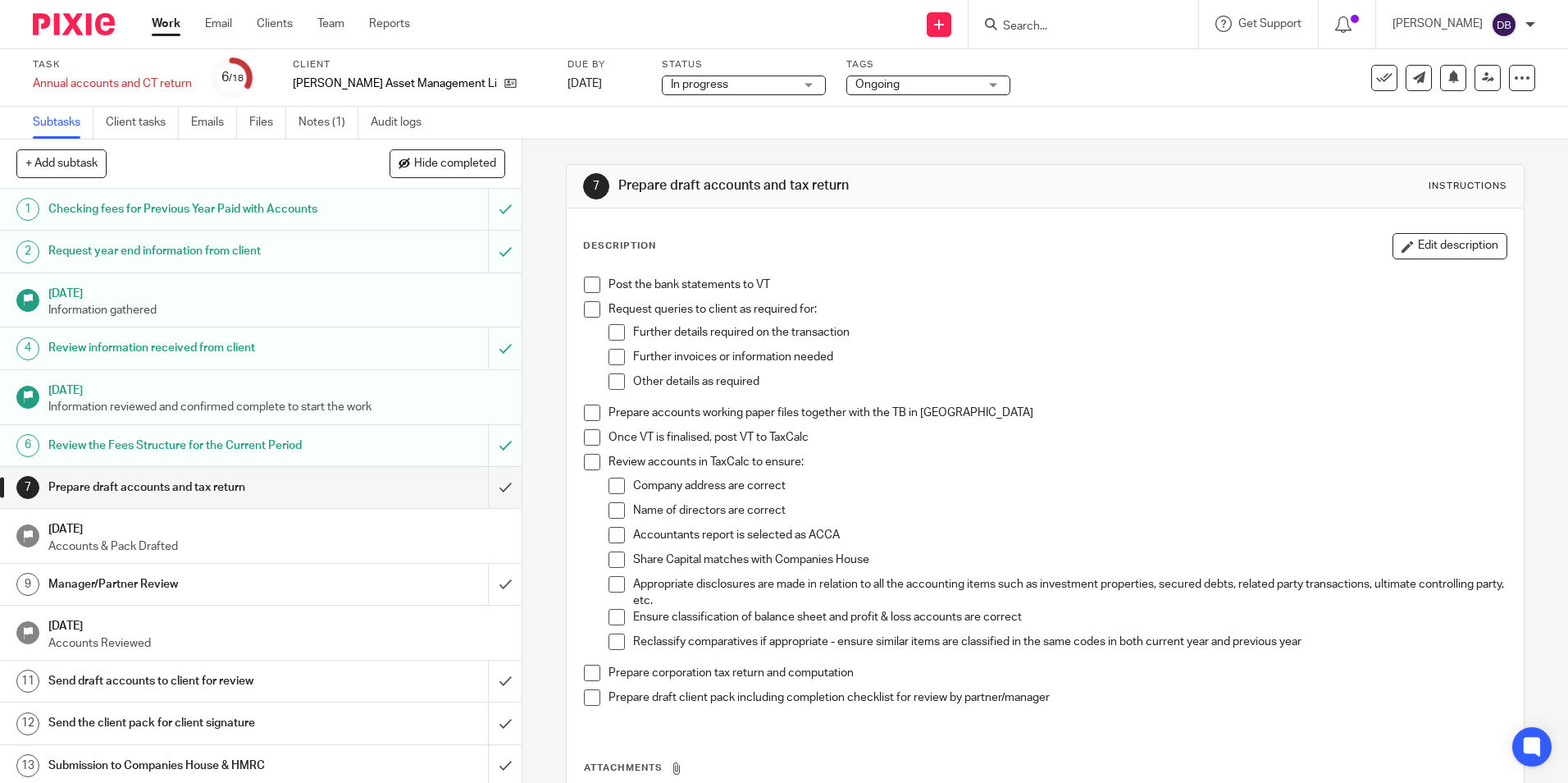
click at [1066, 32] on input "Search" at bounding box center [1074, 27] width 147 height 15
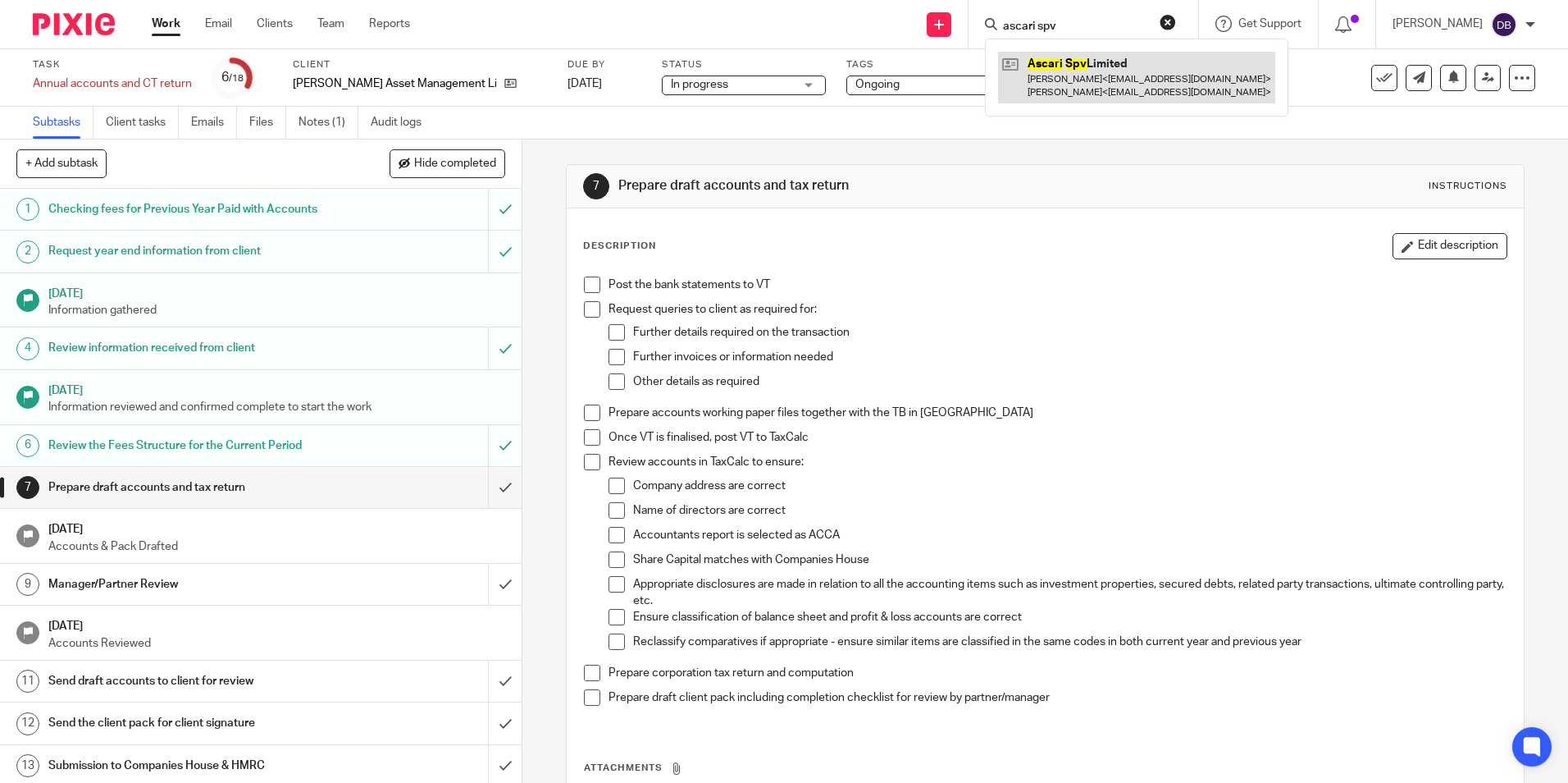
type input "ascari spv"
click at [1117, 86] on link at bounding box center [1136, 76] width 277 height 50
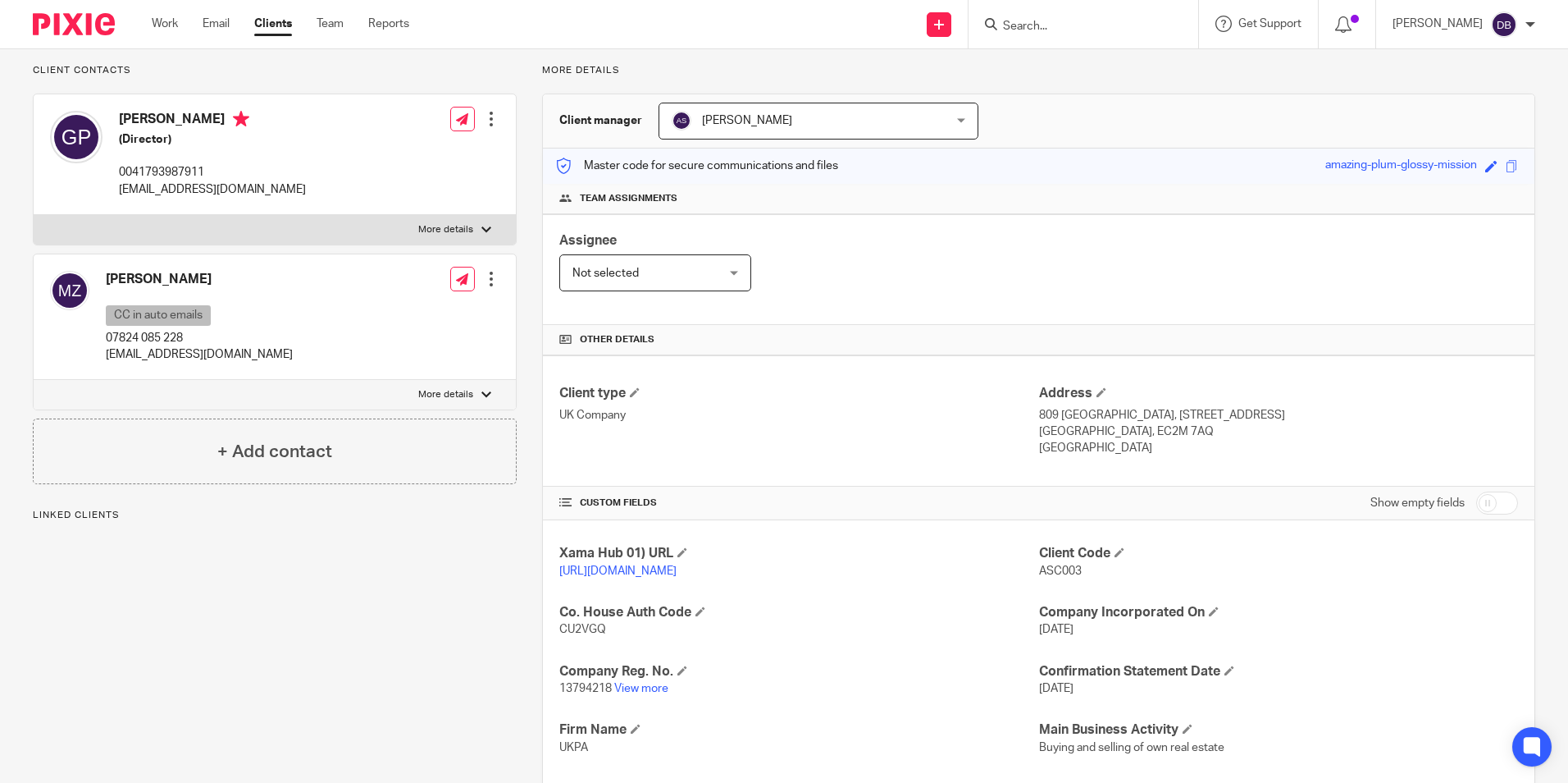
scroll to position [82, 0]
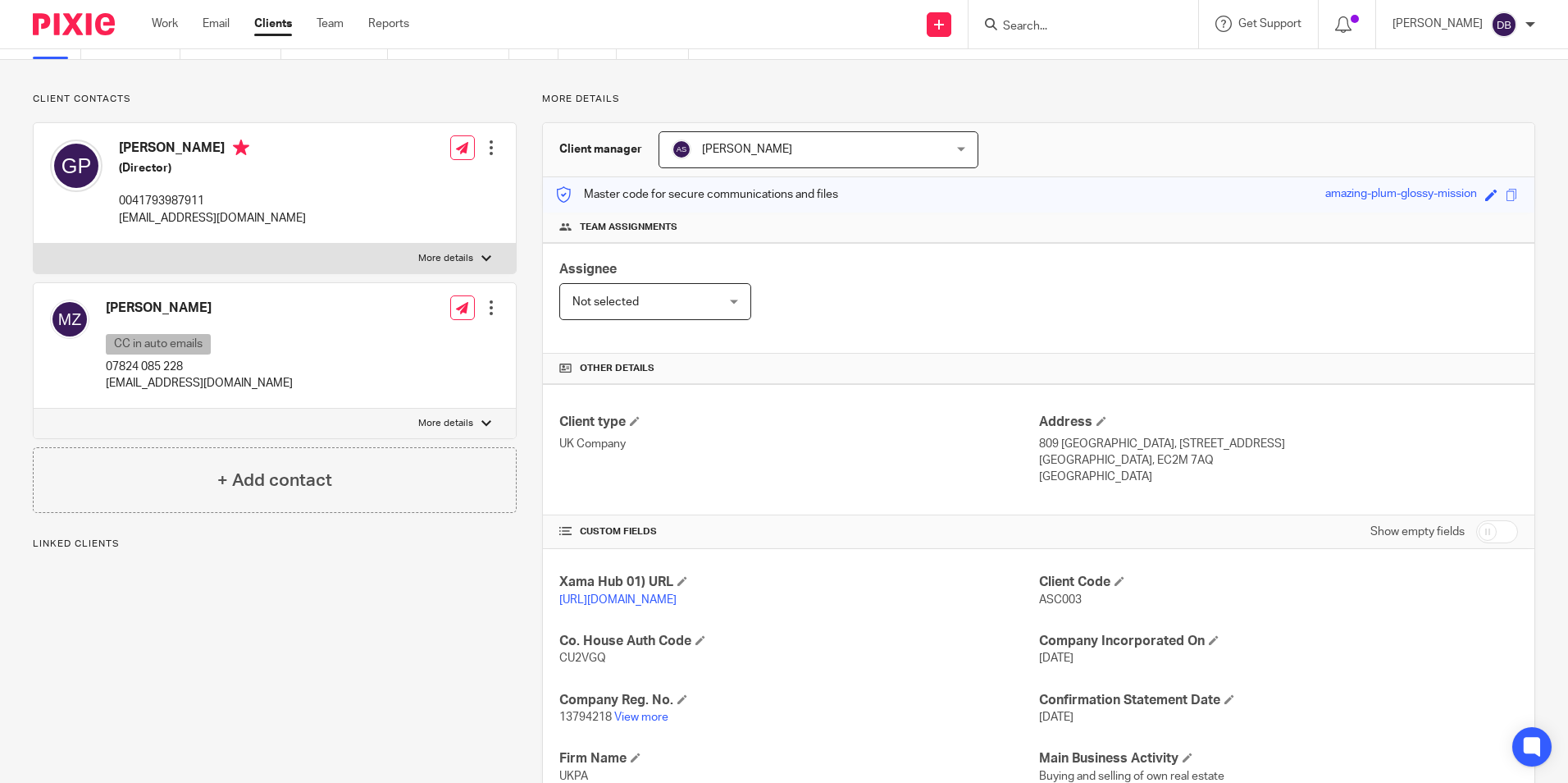
click at [638, 726] on p "13794218 View more" at bounding box center [798, 717] width 479 height 17
click at [628, 723] on link "View more" at bounding box center [641, 717] width 54 height 12
click at [1039, 26] on input "Search" at bounding box center [1074, 27] width 147 height 15
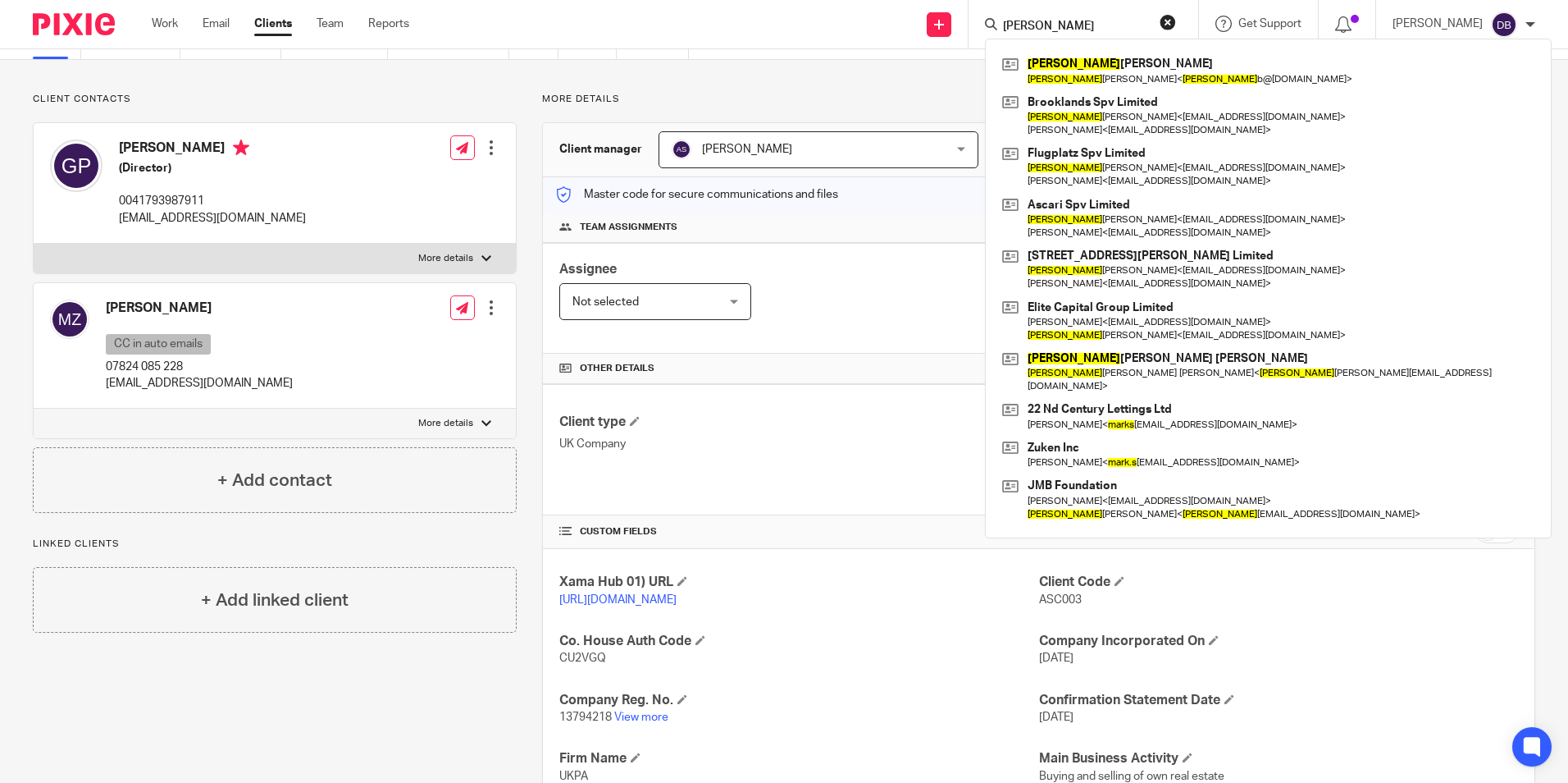
type input "[PERSON_NAME]"
